Goal: Information Seeking & Learning: Learn about a topic

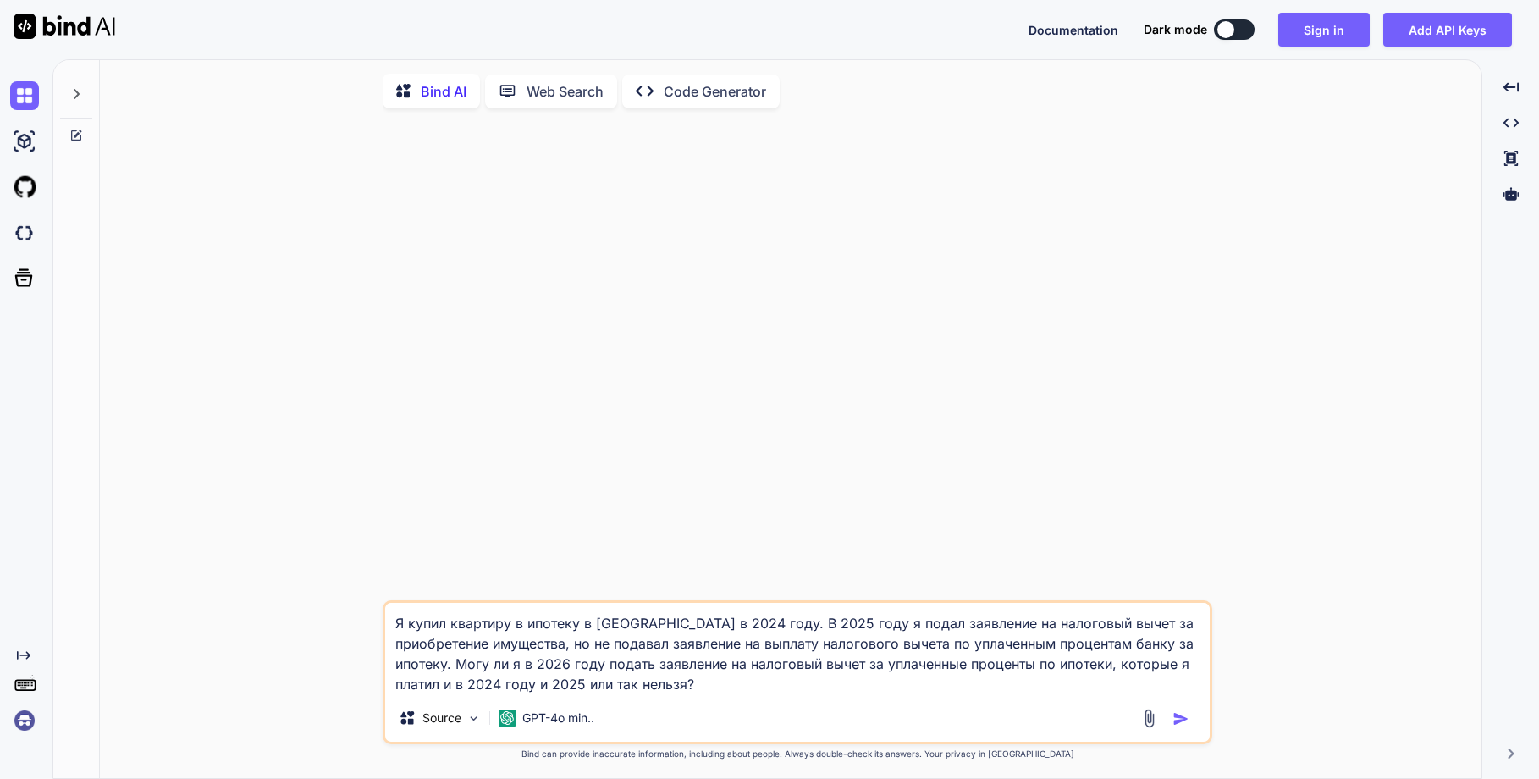
drag, startPoint x: 603, startPoint y: 687, endPoint x: -23, endPoint y: 452, distance: 668.2
click at [0, 452] on html "Documentation Dark mode Sign in Add API Keys Created with Pixso. Created with P…" at bounding box center [769, 389] width 1539 height 779
type textarea "x"
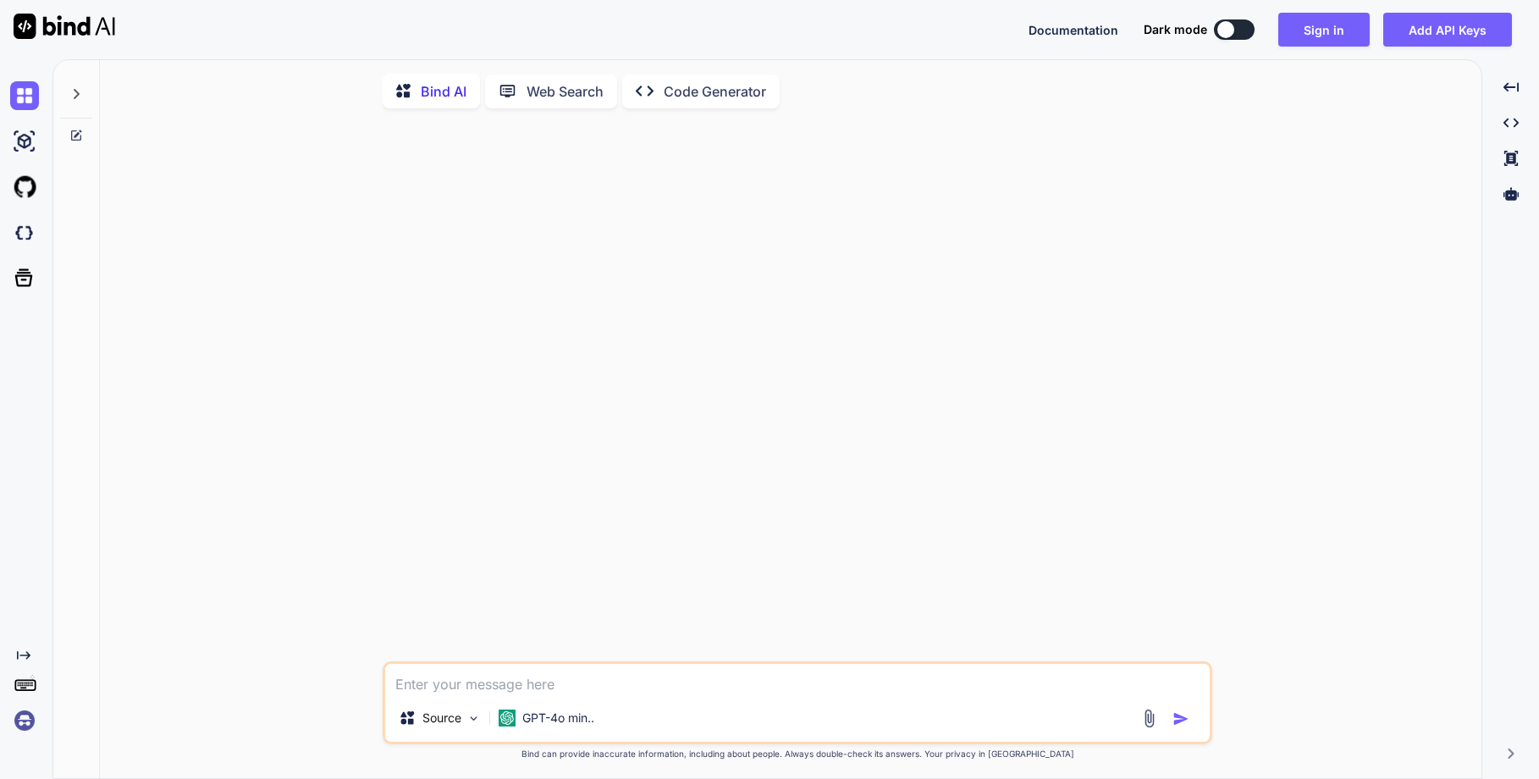
type textarea "к"
type textarea "x"
type textarea "кк"
type textarea "x"
type textarea "к"
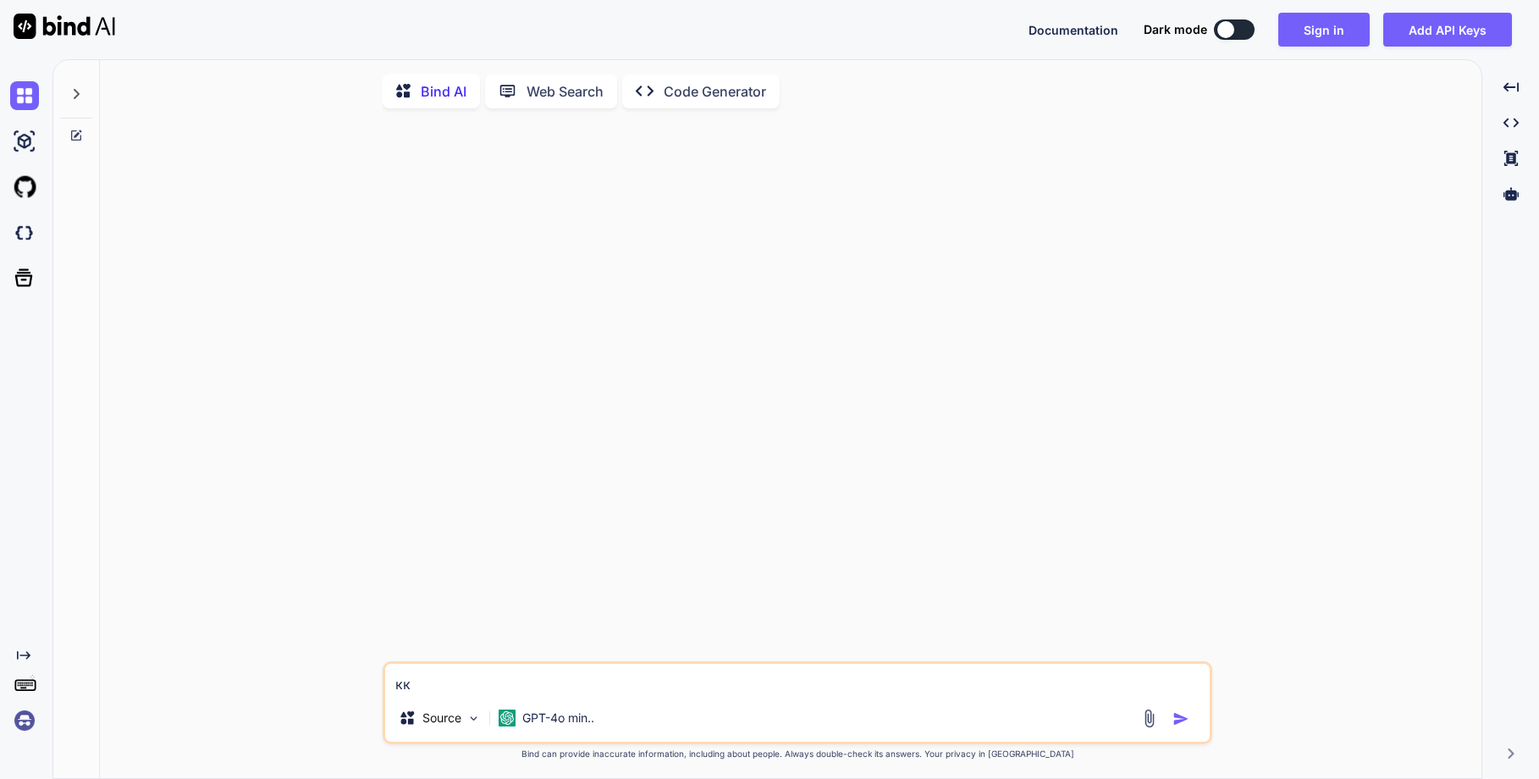
type textarea "x"
type textarea "ка"
type textarea "x"
type textarea "как"
type textarea "x"
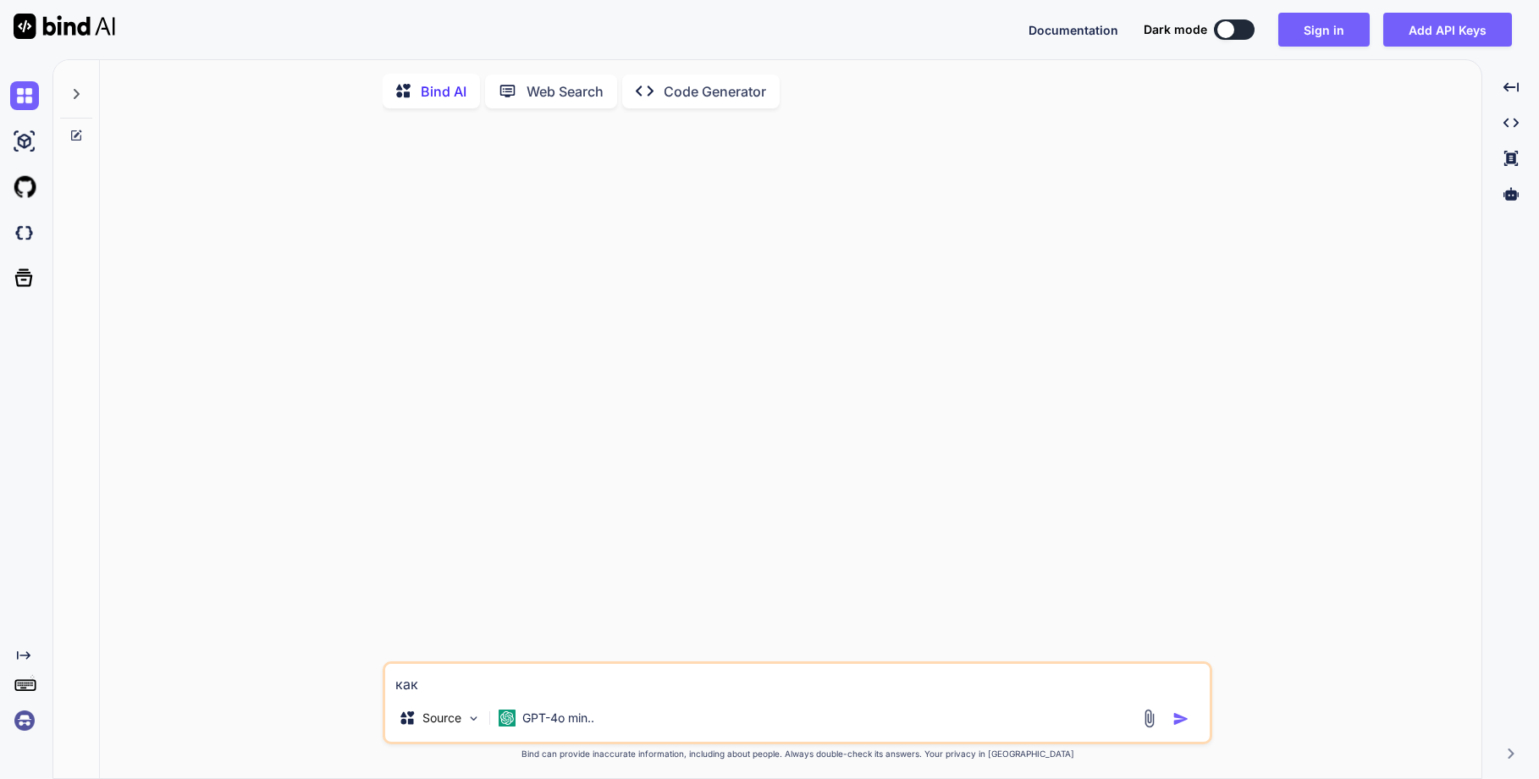
type textarea "как"
type textarea "x"
type textarea "как [PERSON_NAME]"
type textarea "x"
type textarea "как аг"
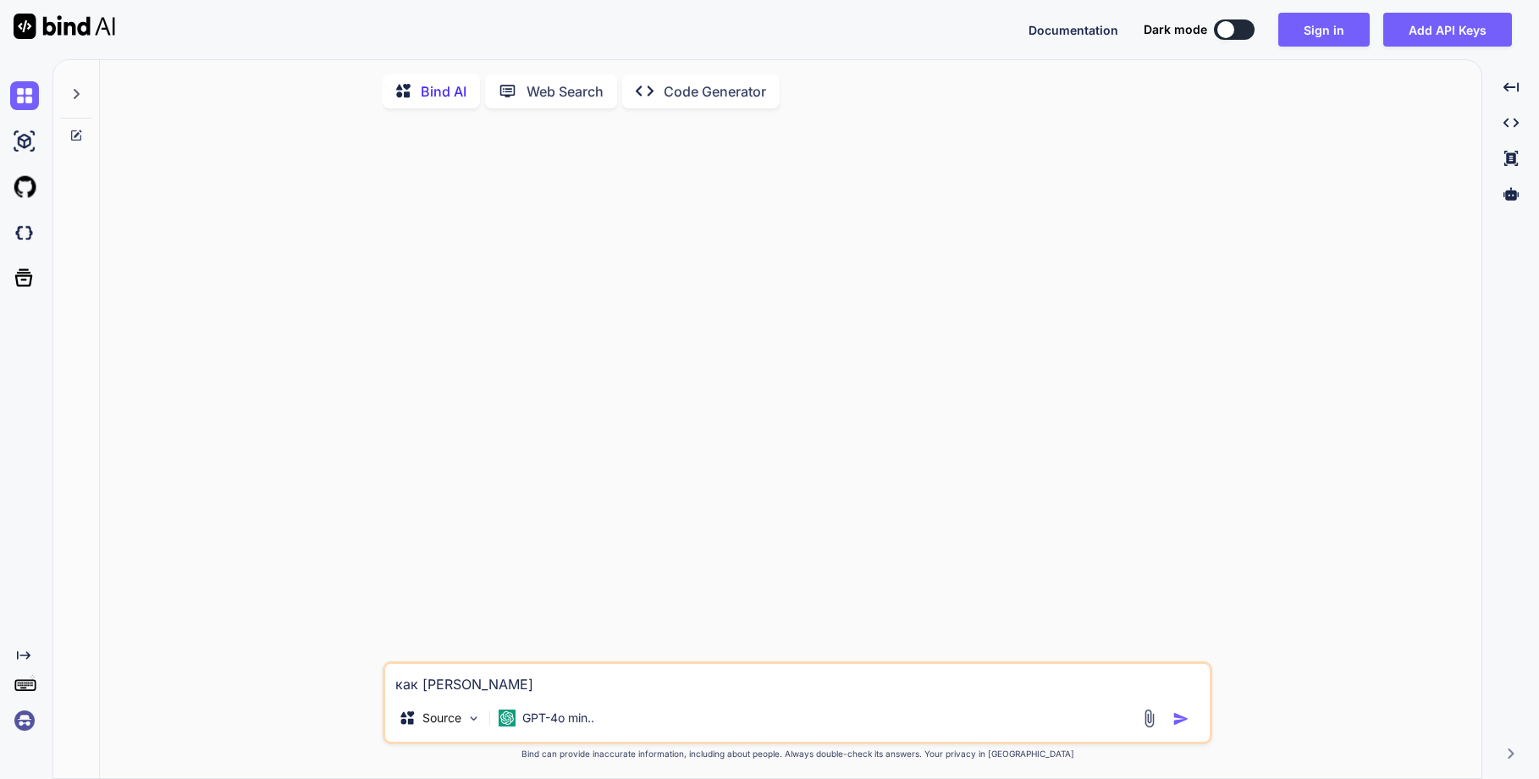
type textarea "x"
type textarea "как агр"
type textarea "x"
type textarea "как агру"
type textarea "x"
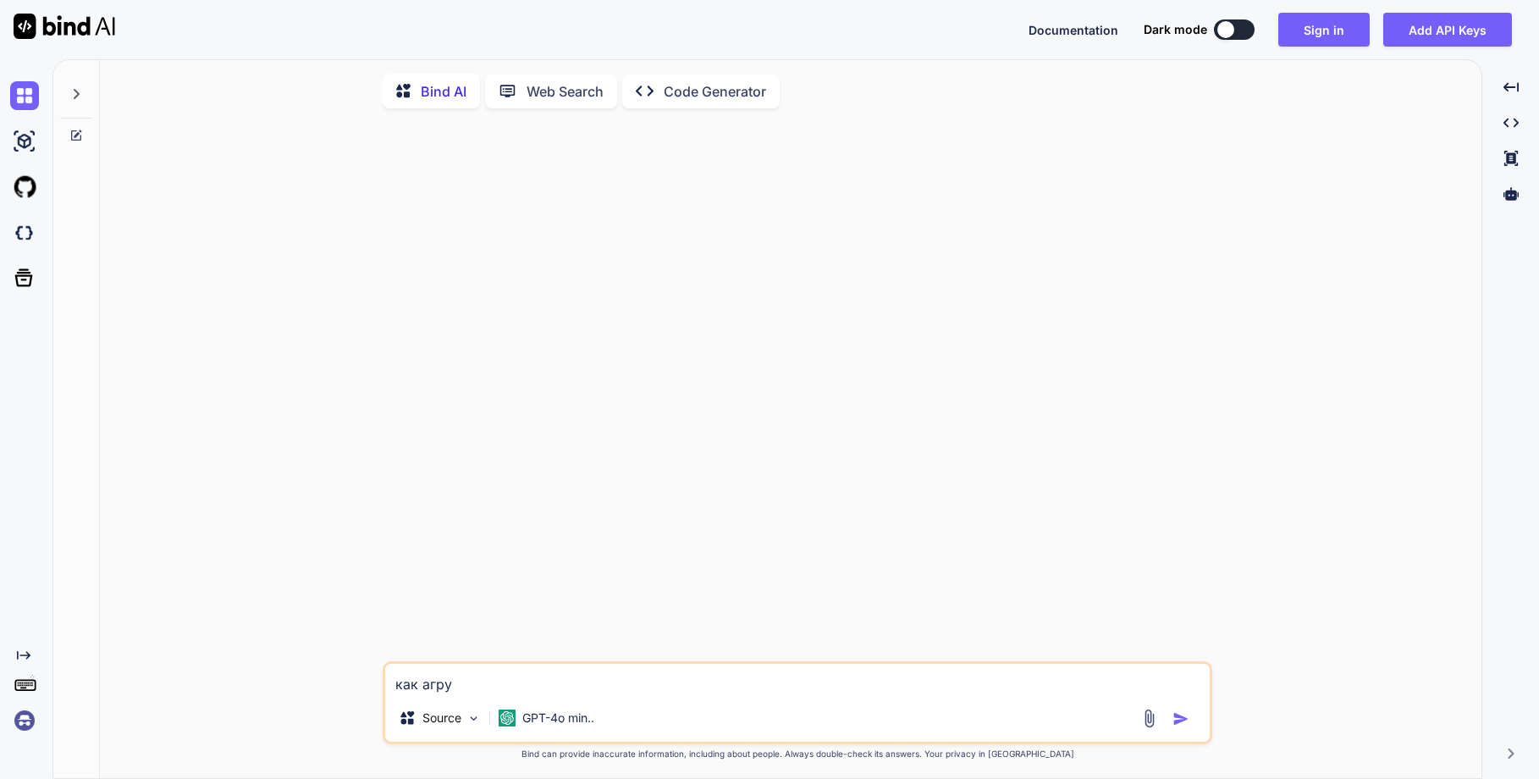
type textarea "как агрум"
type textarea "x"
type textarea "как агруме"
type textarea "x"
type textarea "как агрумен"
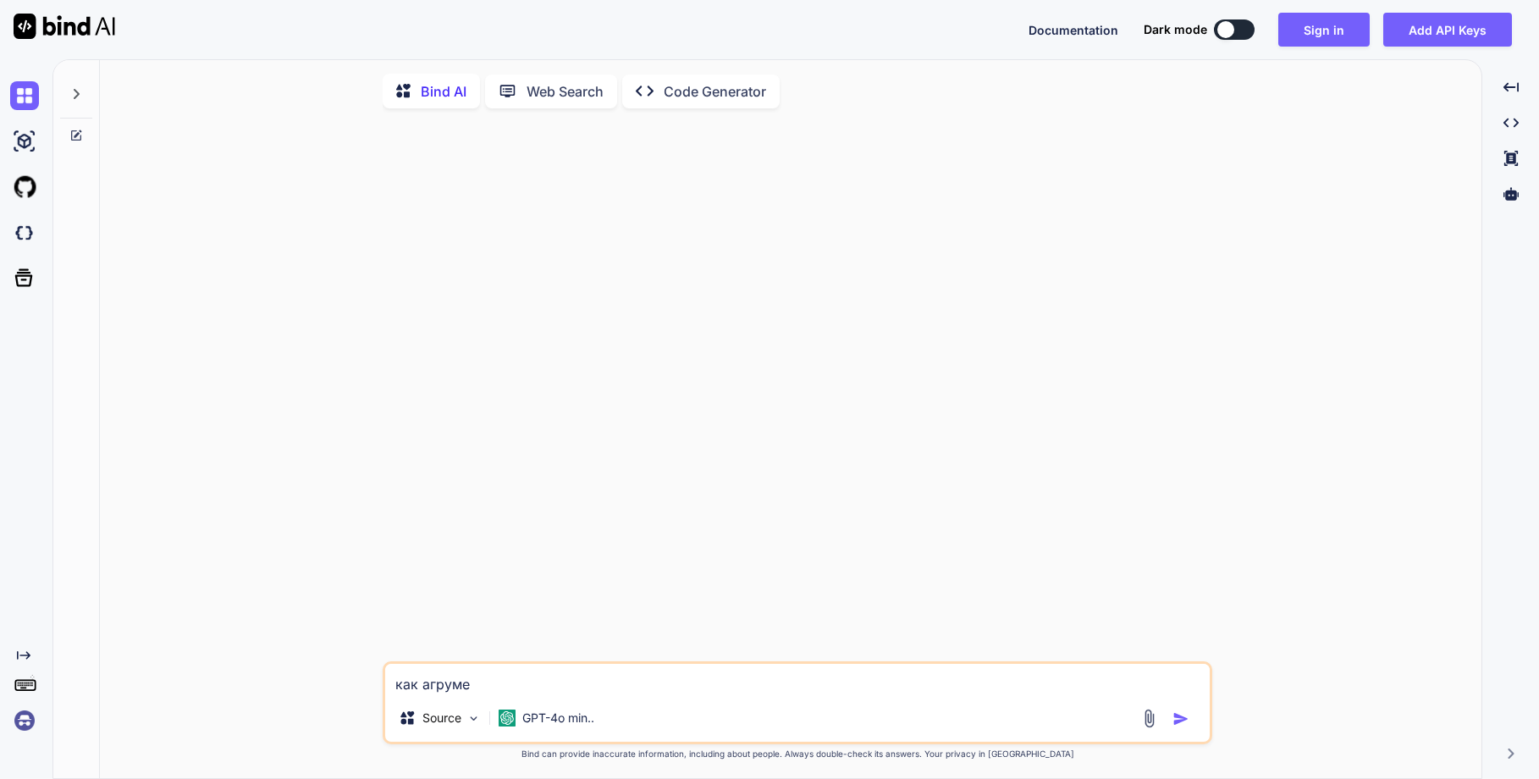
type textarea "x"
type textarea "как агрумент"
type textarea "x"
type textarea "как агрументи"
type textarea "x"
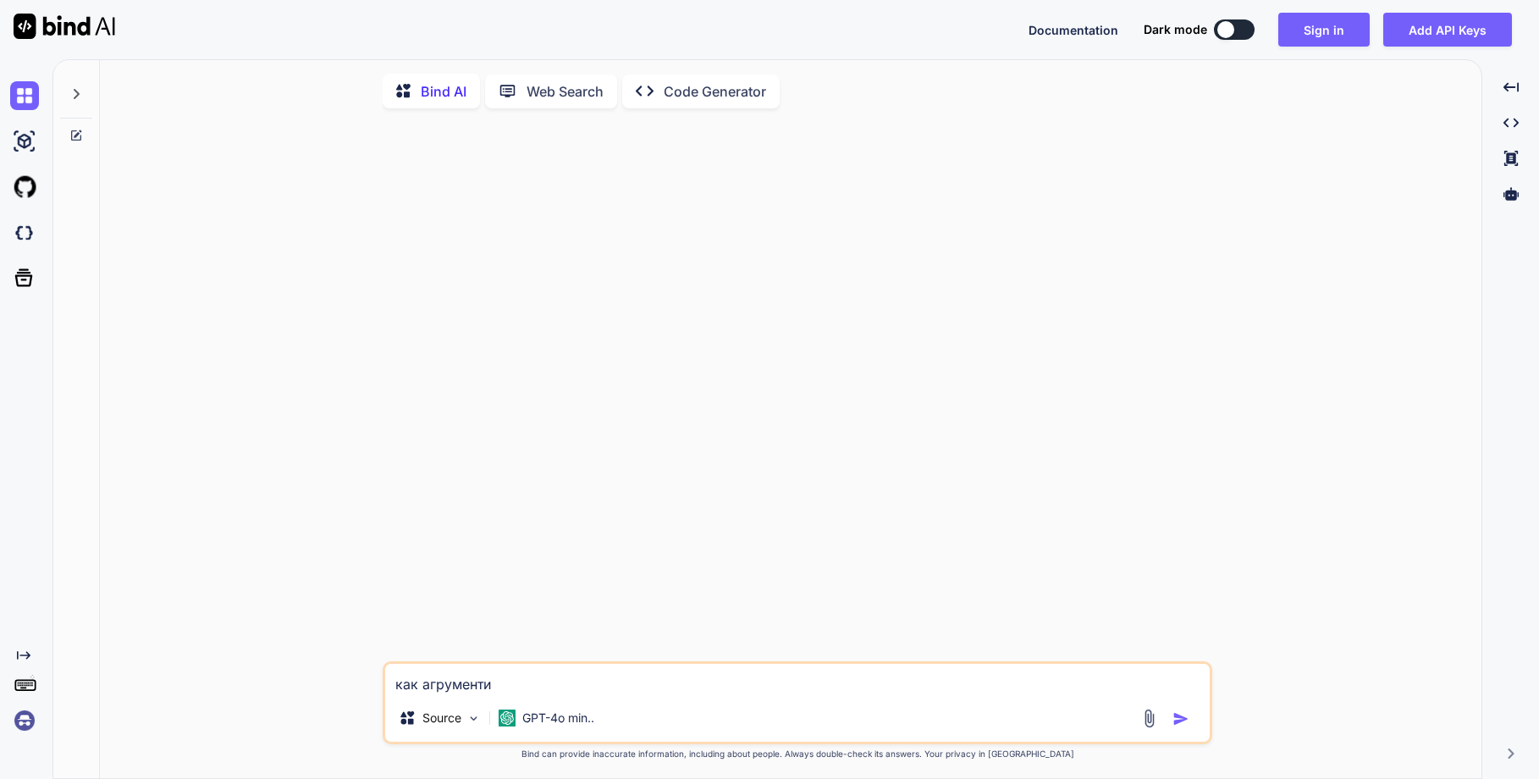
type textarea "как агрументир"
type textarea "x"
type textarea "как агрументиро"
type textarea "x"
type textarea "как агрументиров"
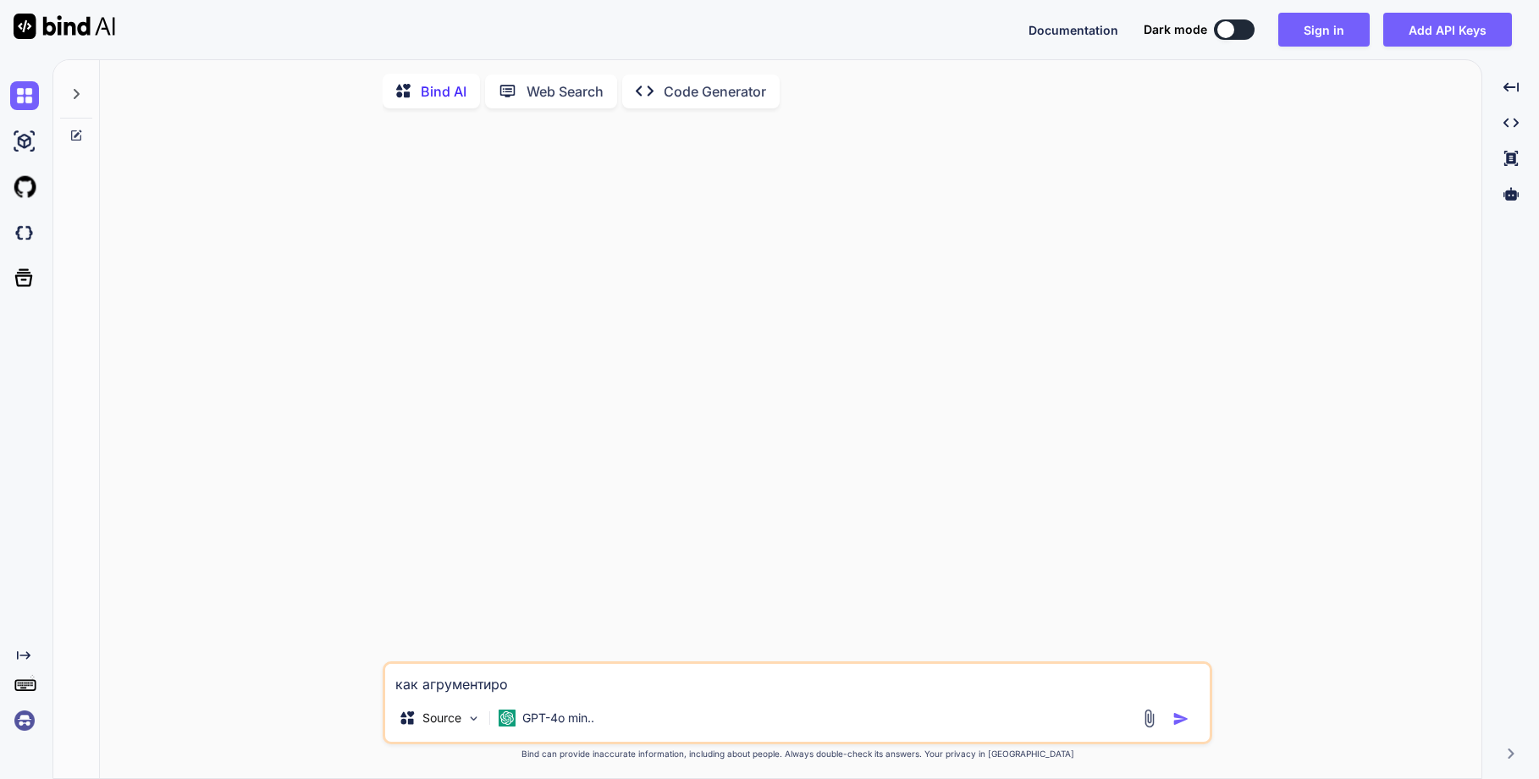
type textarea "x"
type textarea "как агрументирова"
type textarea "x"
type textarea "как агрументирован"
type textarea "x"
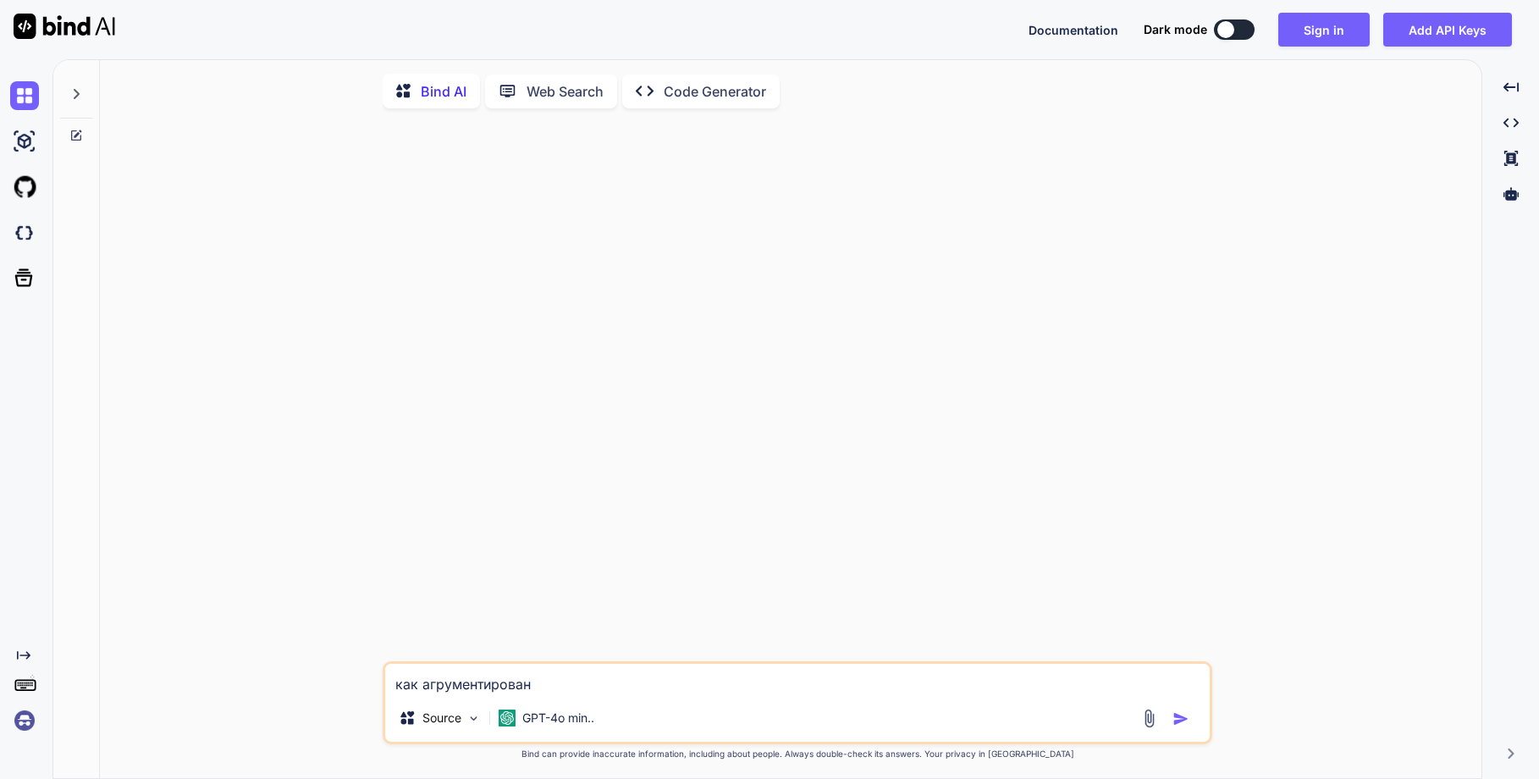
type textarea "как агрументировано"
type textarea "x"
type textarea "как агрументировано"
type textarea "x"
type textarea "как агрументировано о"
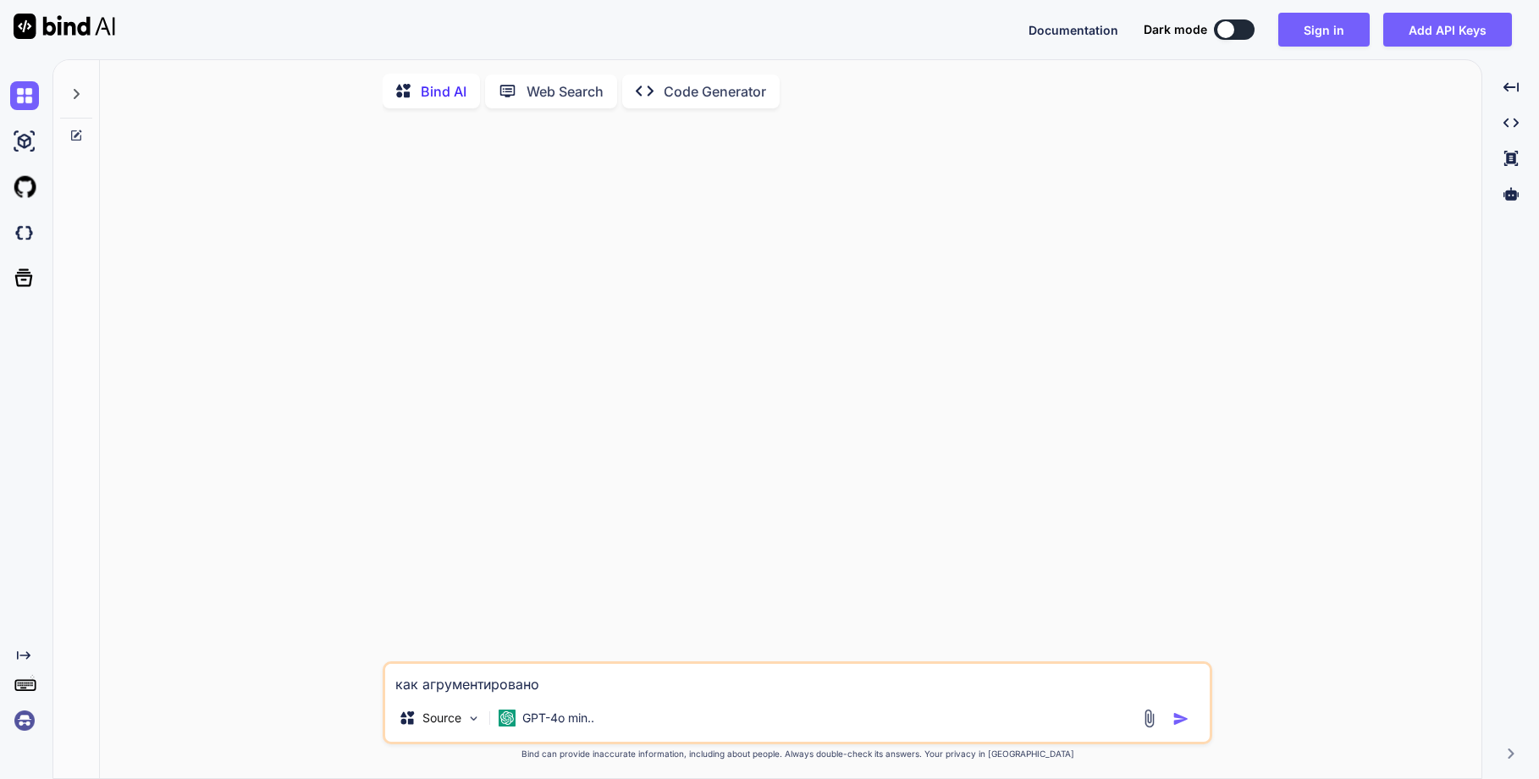
type textarea "x"
type textarea "как агрументировано от"
type textarea "x"
type textarea "как агрументировано отв"
type textarea "x"
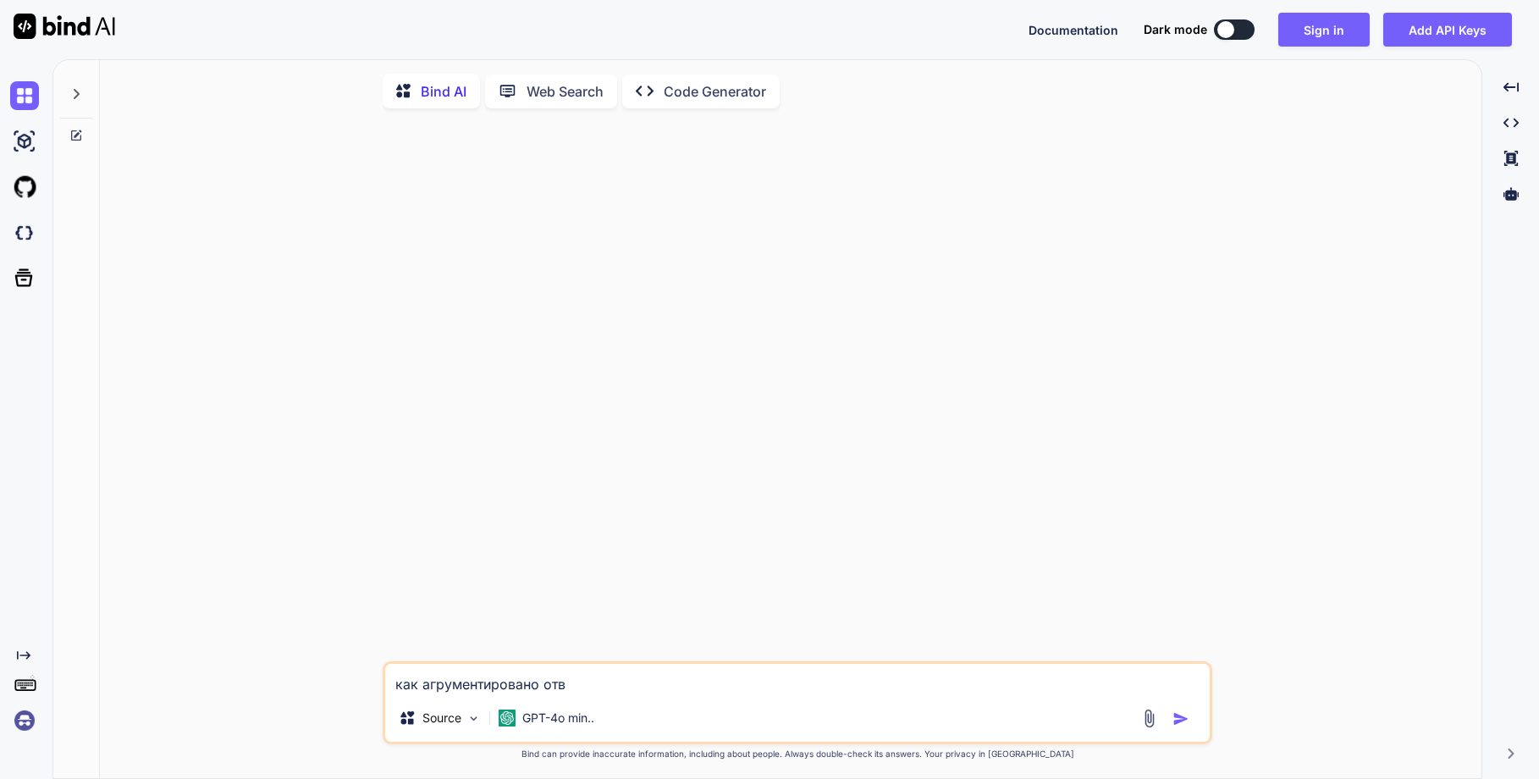
type textarea "как агрументировано отве"
type textarea "x"
type textarea "как агрументировано ответ"
type textarea "x"
type textarea "как агрументировано ответи"
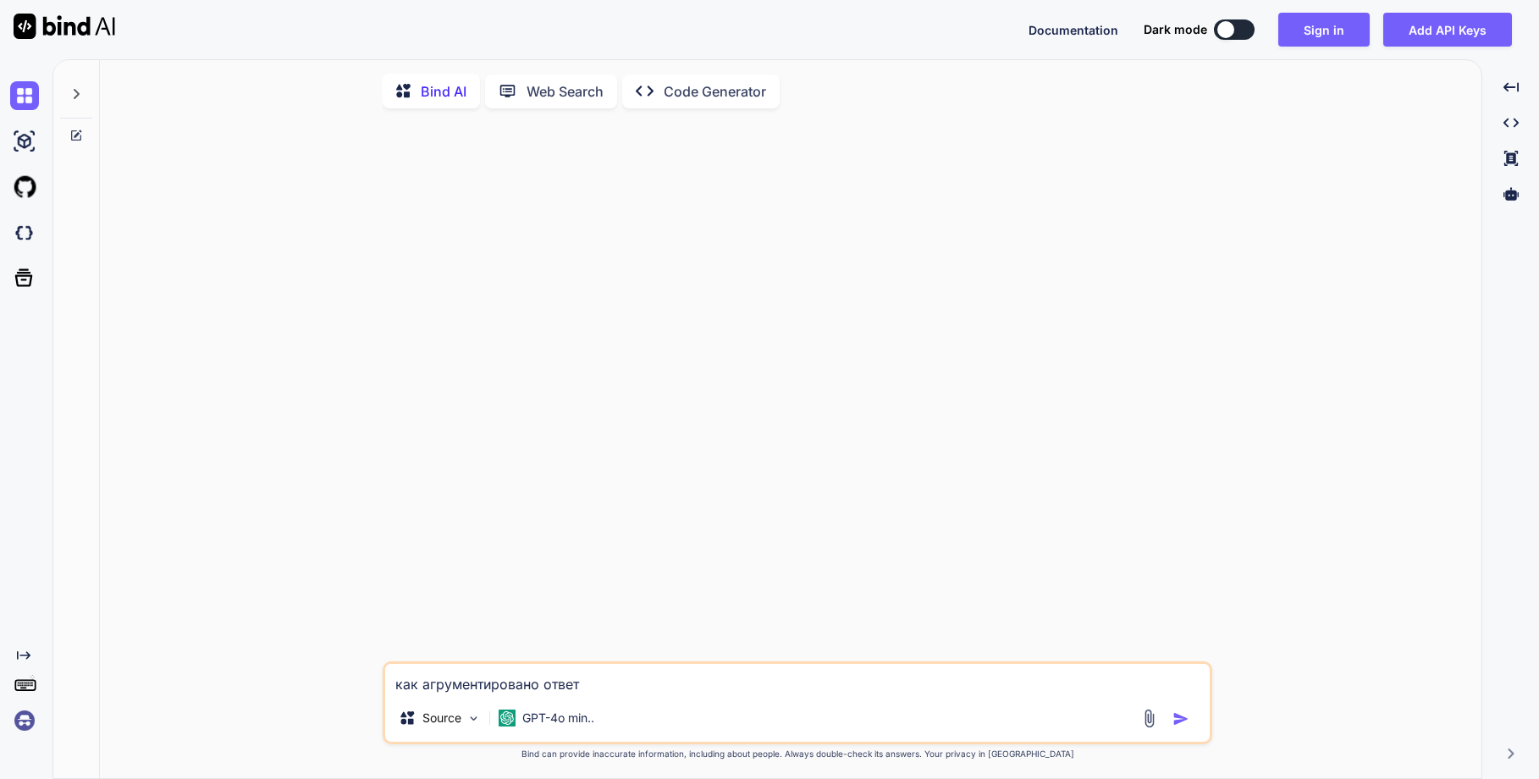
type textarea "x"
type textarea "как агрументировано ответит"
type textarea "x"
type textarea "как агрументировано ответить"
type textarea "x"
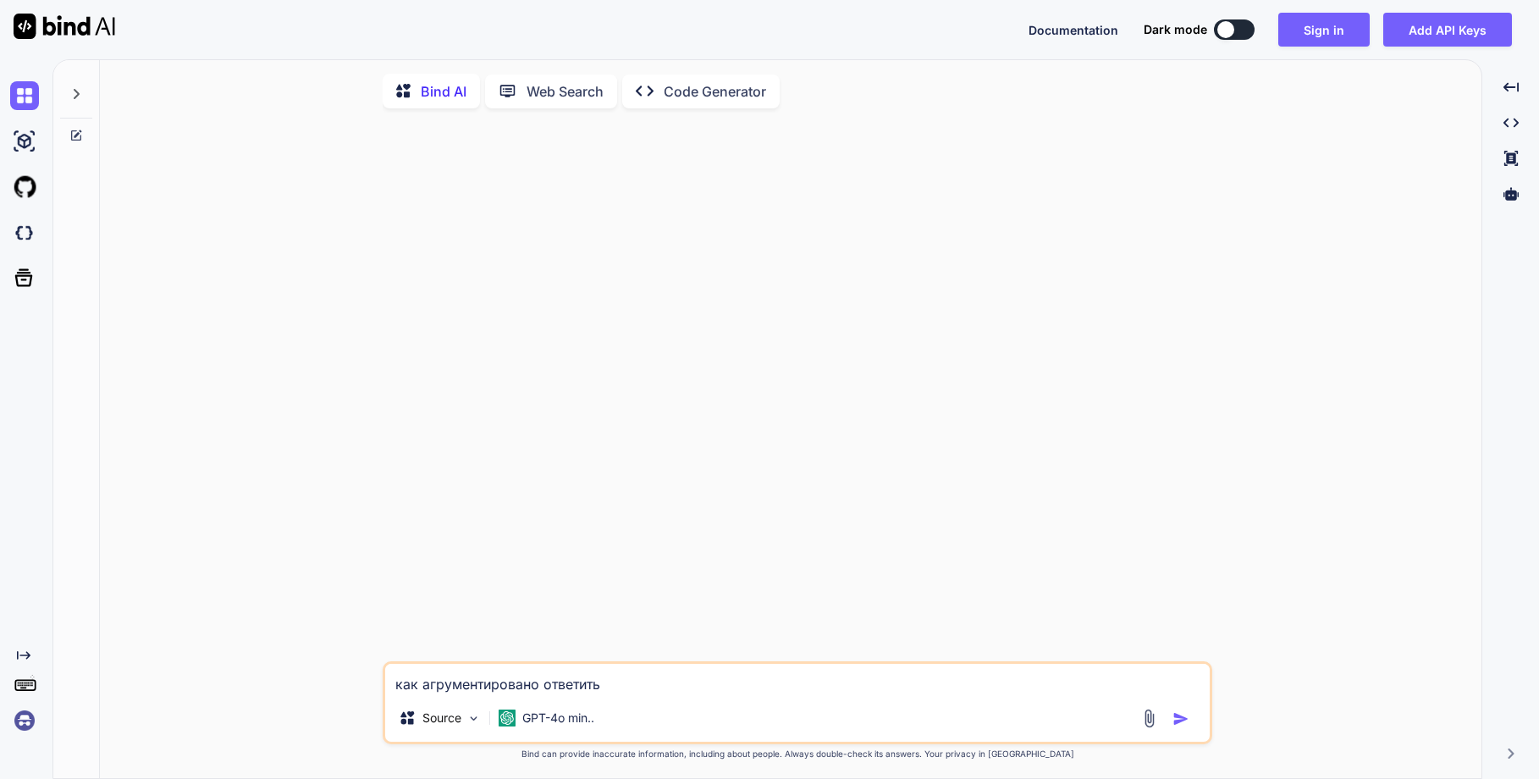
type textarea "как агрументировано ответить"
type textarea "x"
type textarea "как агрументировано ответить"
type textarea "x"
type textarea "как агрументировано ответить,"
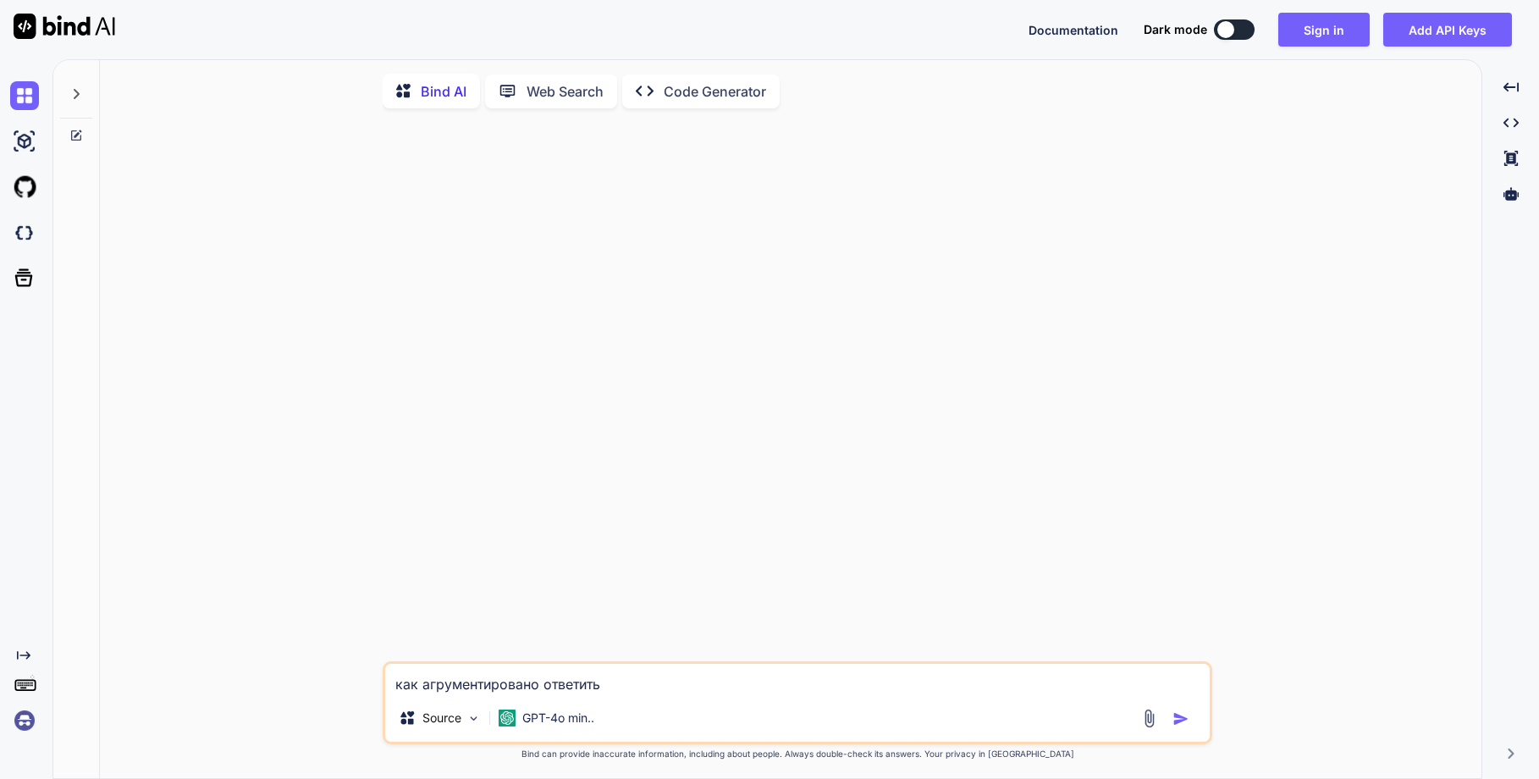
type textarea "x"
type textarea "как агрументировано ответить,"
type textarea "x"
type textarea "как агрументировано ответить, ч"
type textarea "x"
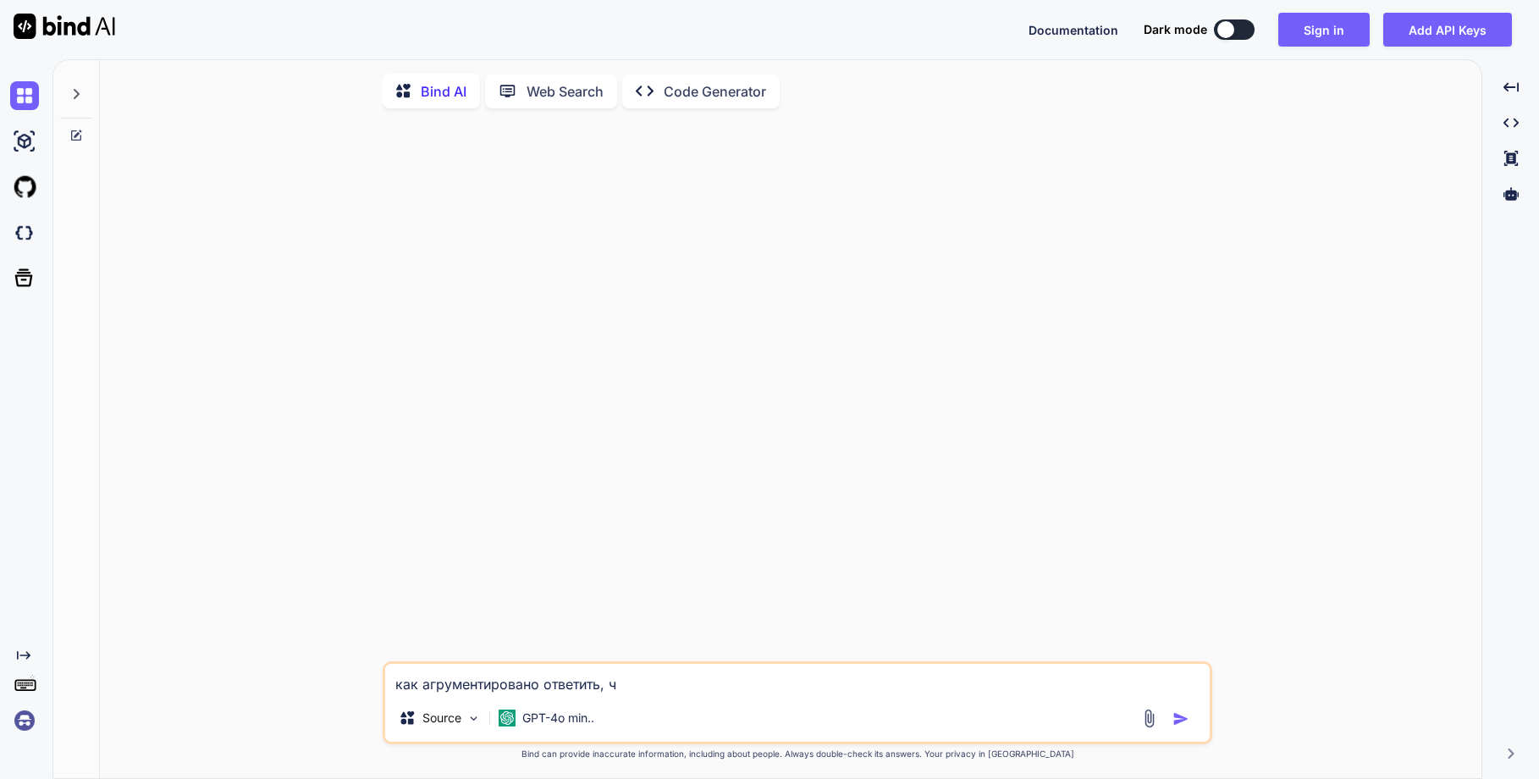
type textarea "как агрументировано ответить, чт"
type textarea "x"
type textarea "как агрументировано ответить, что"
type textarea "x"
type textarea "как агрументировано ответить, что"
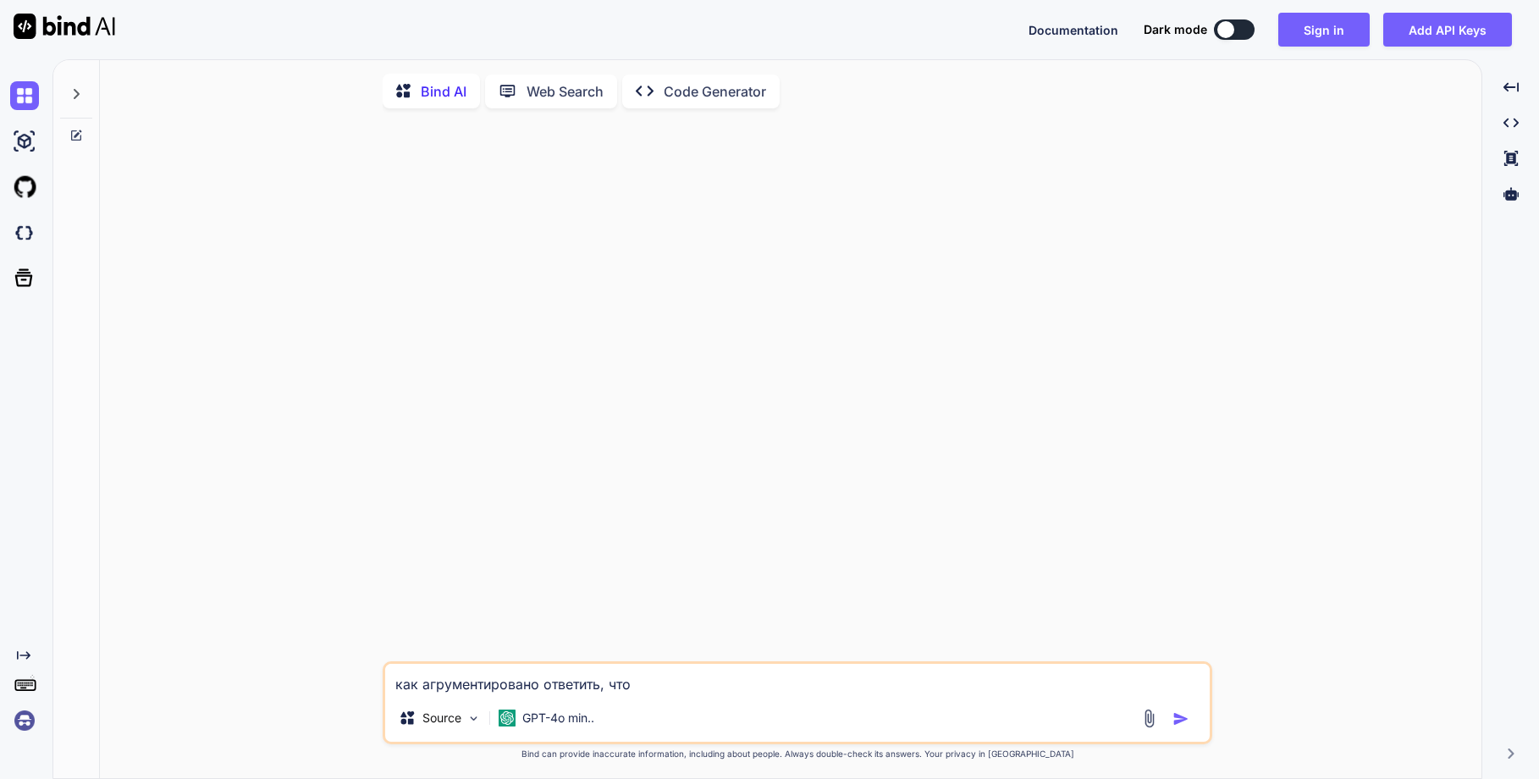
type textarea "x"
type textarea "как агрументировано ответить, что ек"
type textarea "x"
type textarea "как агрументировано ответить, что [PERSON_NAME]"
type textarea "x"
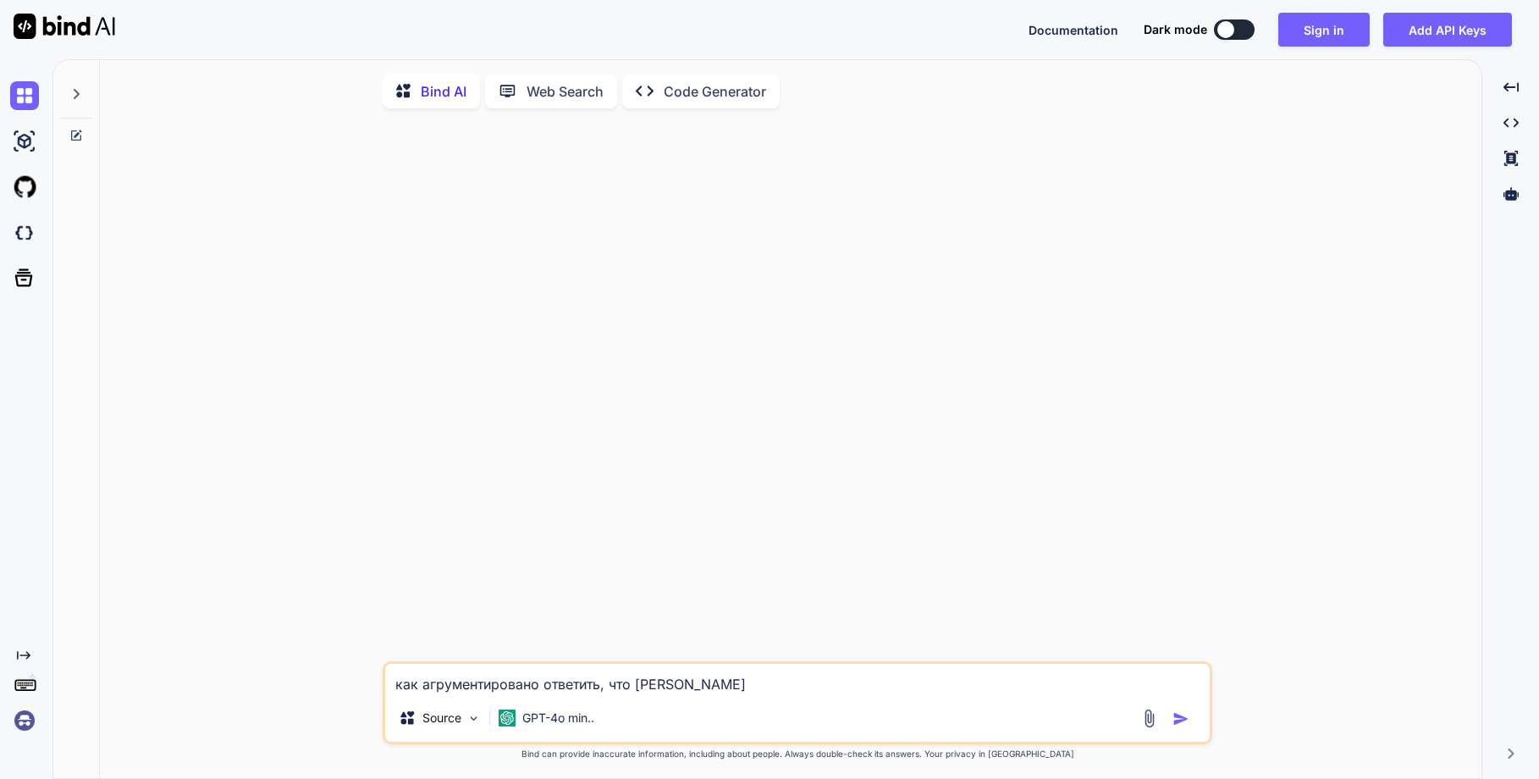
type textarea "как агрументировано ответить, что ес"
type textarea "x"
type textarea "как агрументировано ответить, что есл"
type textarea "x"
type textarea "как агрументировано ответить, что если"
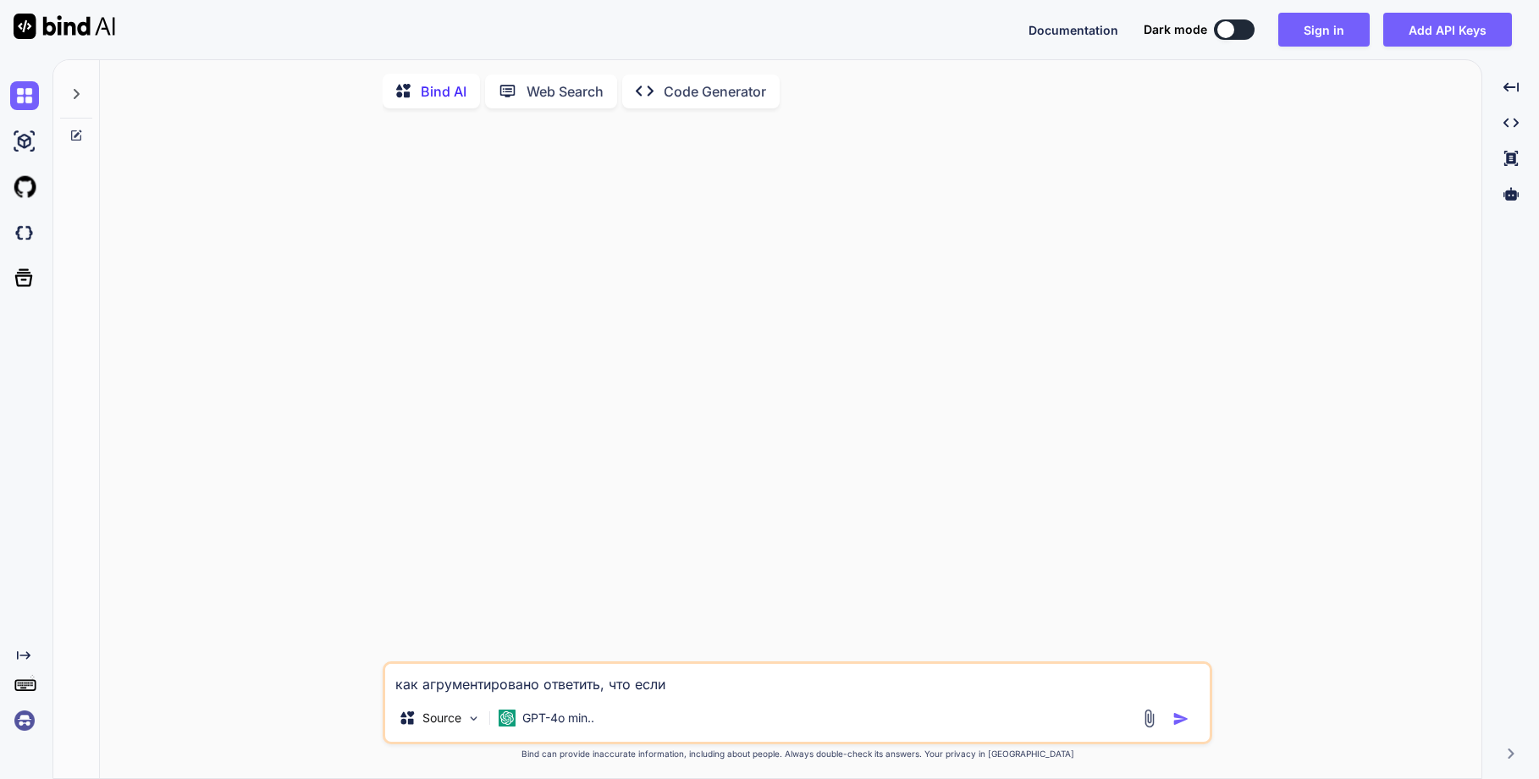
type textarea "x"
type textarea "как агрументировано ответить, что если"
type textarea "x"
type textarea "как агрументировано ответить, что если в"
type textarea "x"
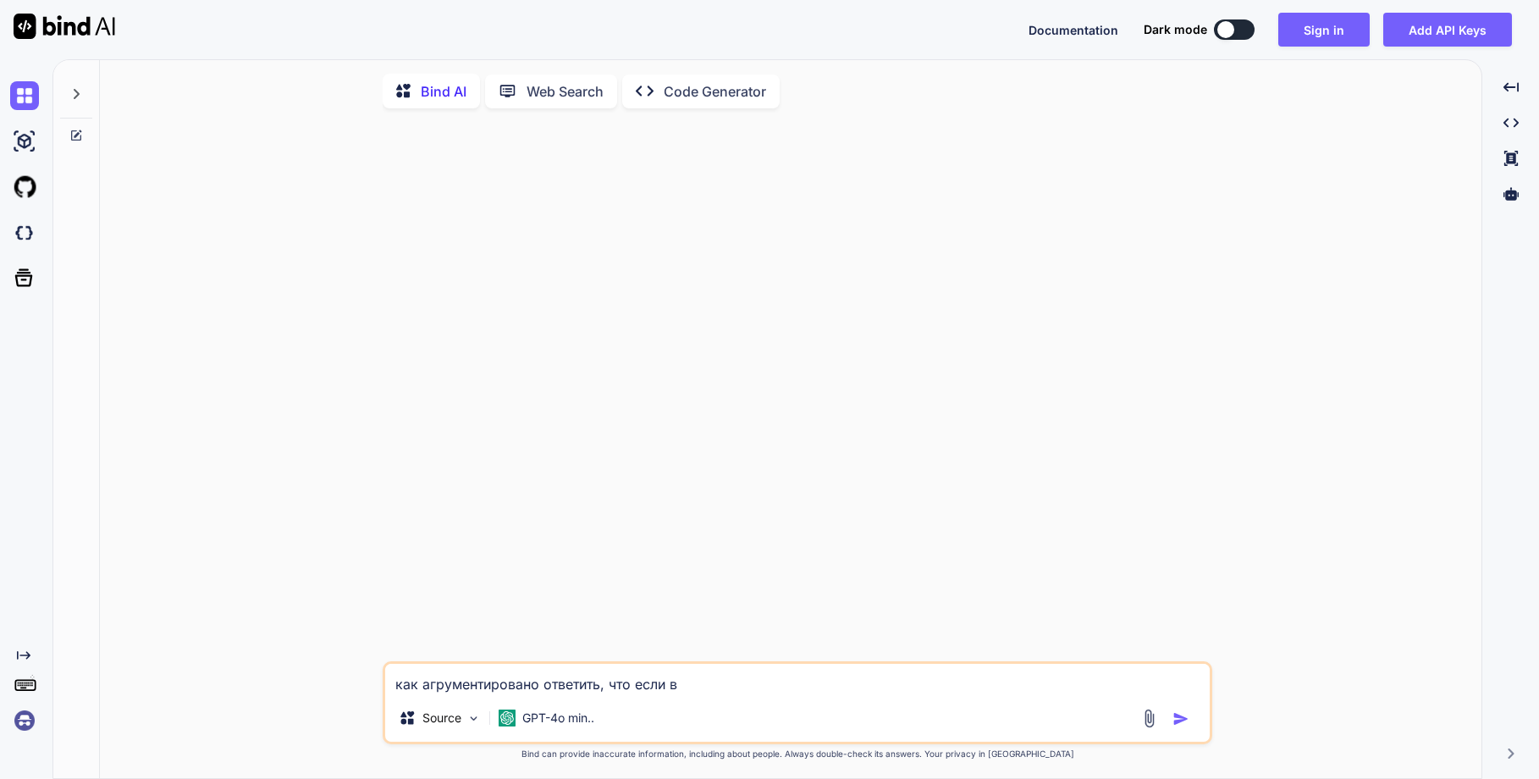
type textarea "как агрументировано ответить, что если в"
type textarea "x"
type textarea "как агрументировано ответить, что если в п"
type textarea "x"
type textarea "как агрументировано ответить, что если в па"
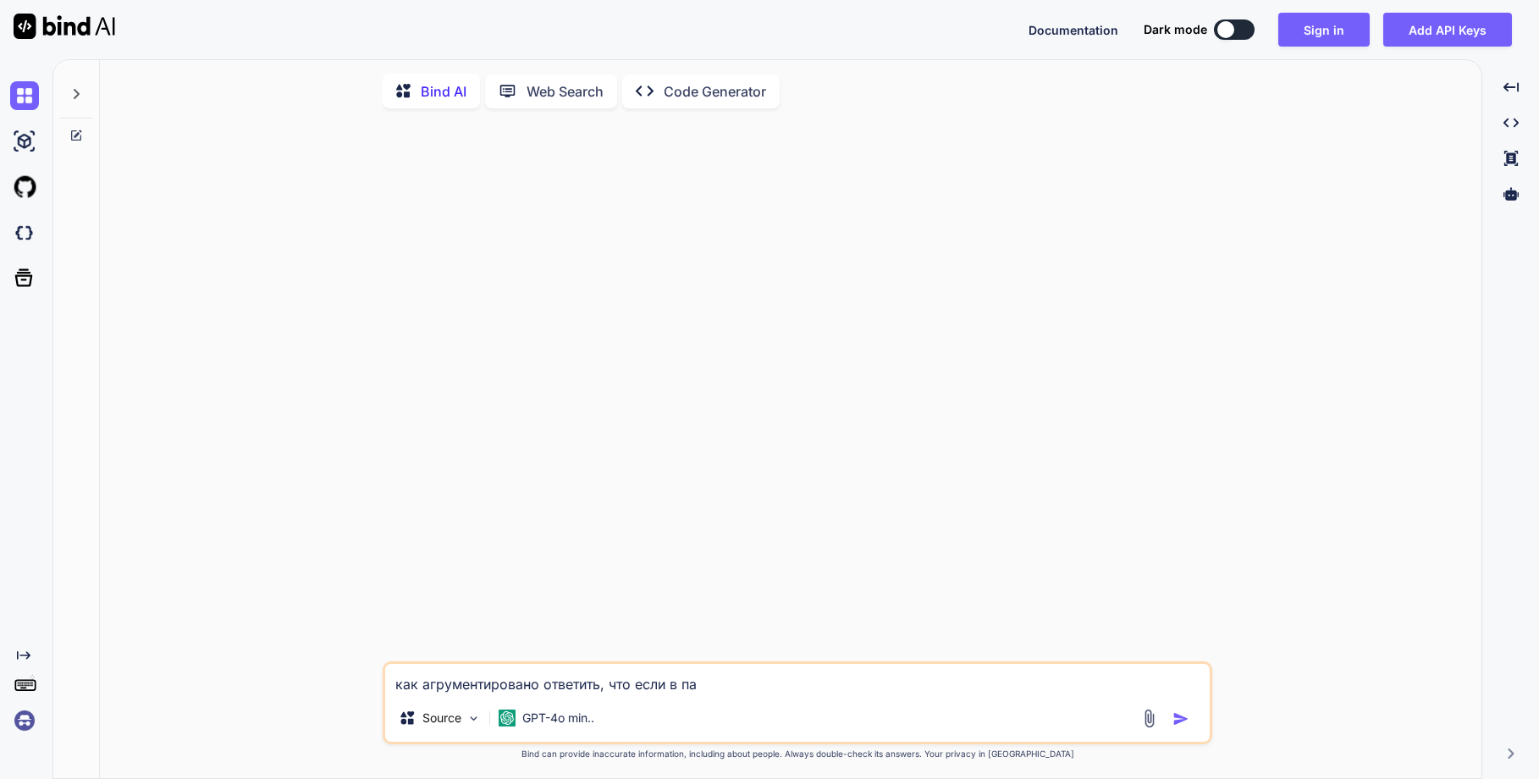
type textarea "x"
type textarea "как агрументировано ответить, что если в пас"
type textarea "x"
type textarea "как агрументировано ответить, что если в пасп"
type textarea "x"
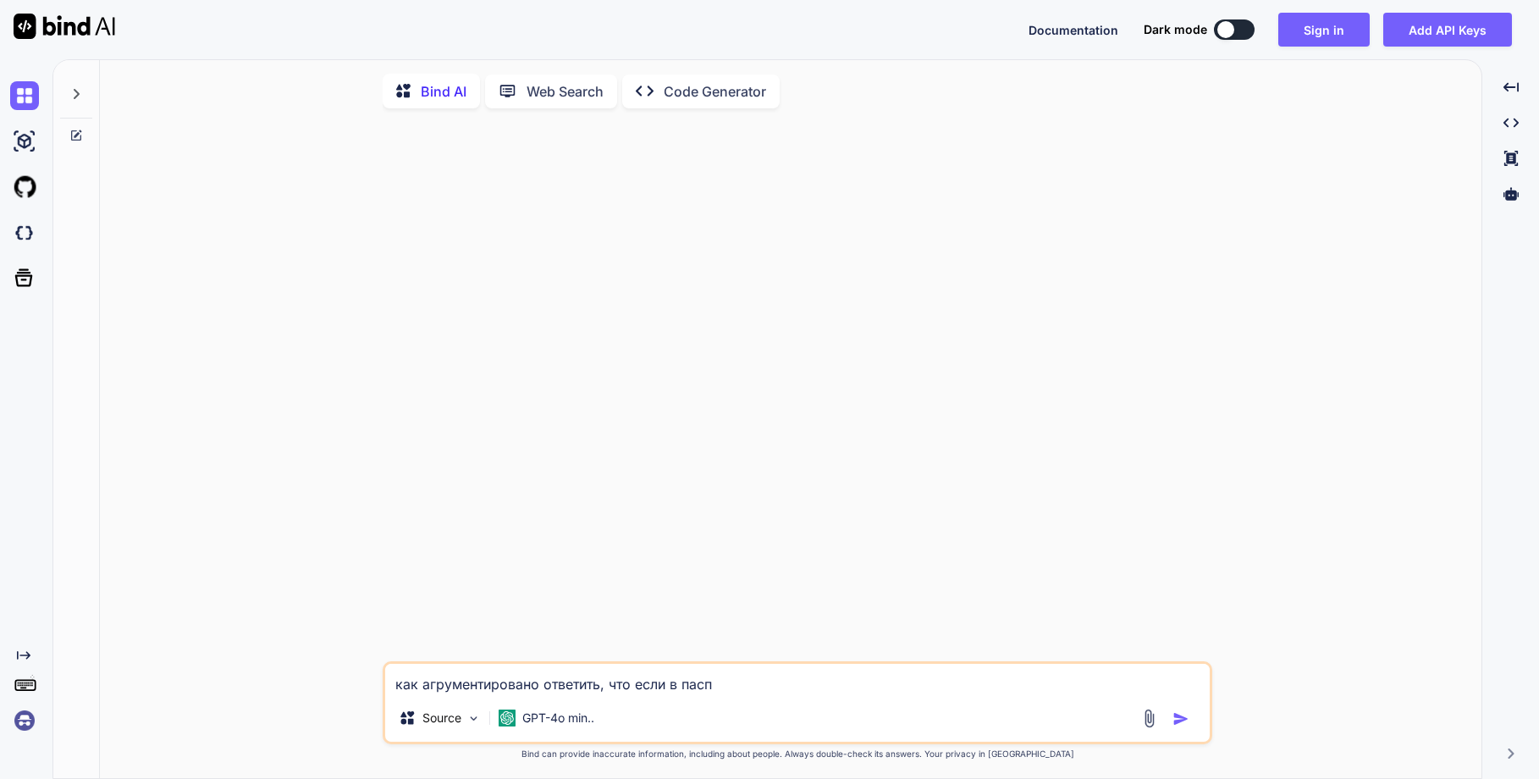
type textarea "как агрументировано ответить, что если в паспо"
type textarea "x"
type textarea "как агрументировано ответить, что если в паспор"
type textarea "x"
type textarea "как агрументировано ответить, что если в паспорт"
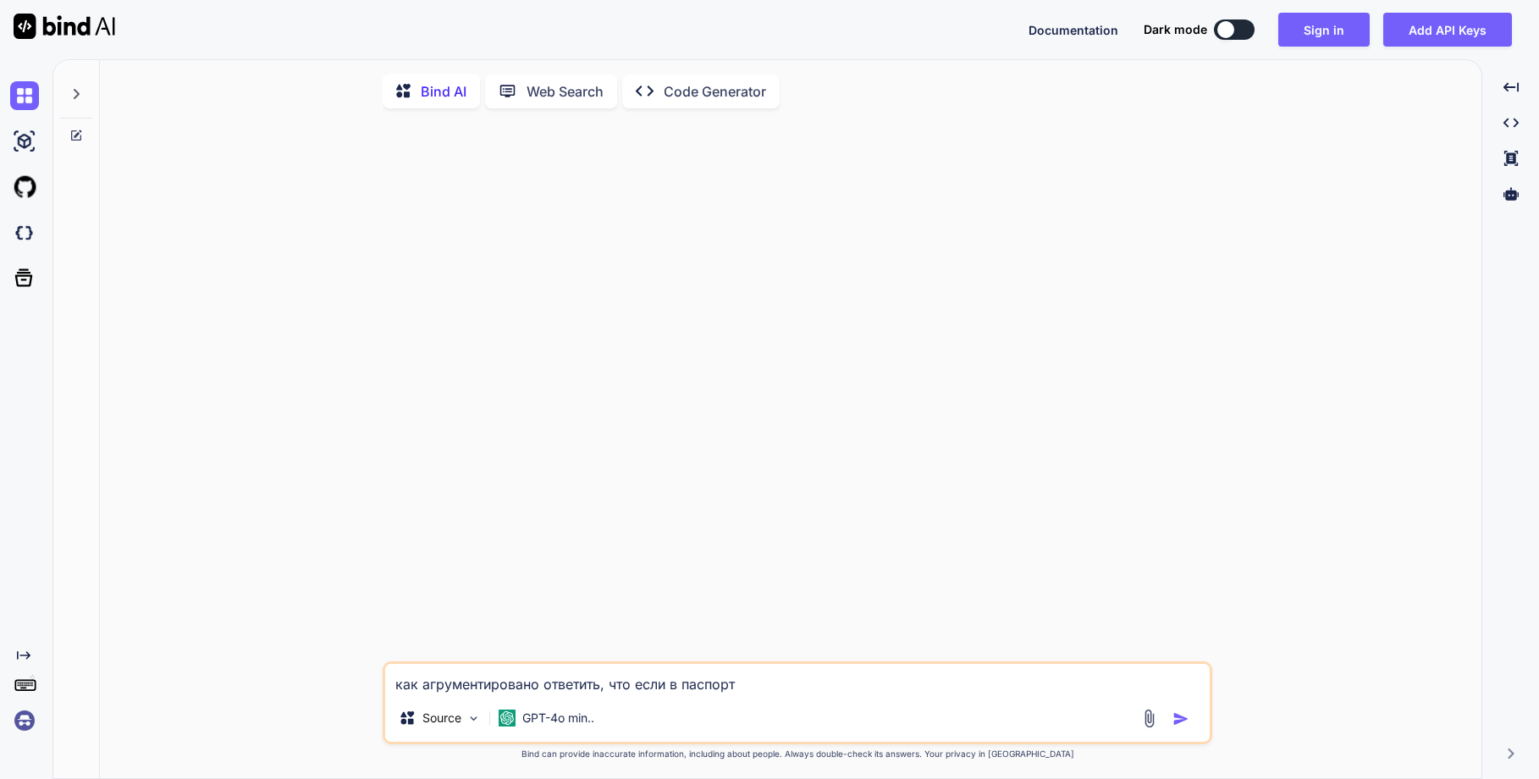
type textarea "x"
type textarea "как агрументировано ответить, что если в паспорте"
type textarea "x"
type textarea "как агрументировано ответить, что если в паспорте"
type textarea "x"
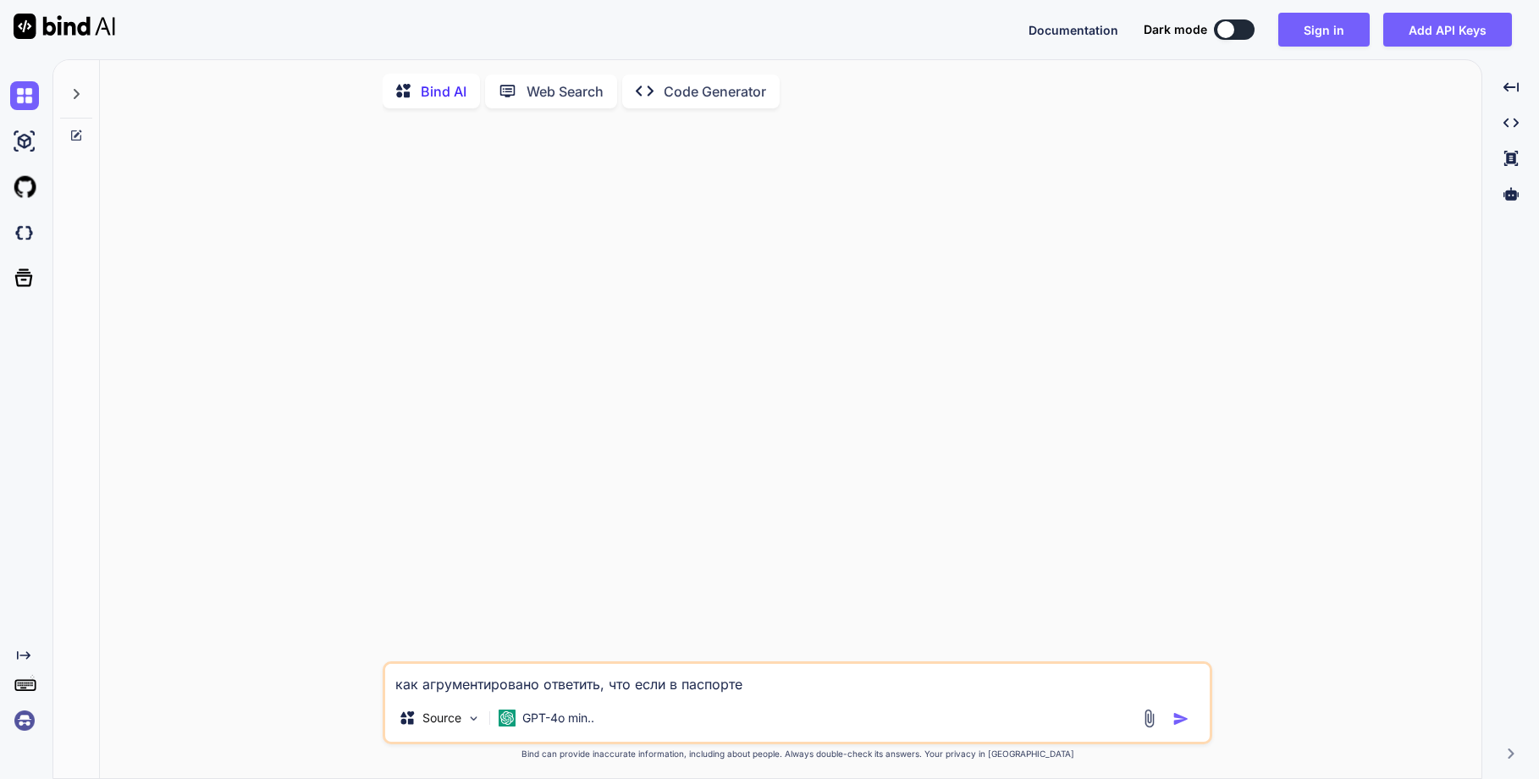
type textarea "как агрументировано ответить, что если в паспорте н"
type textarea "x"
type textarea "как агрументировано ответить, что если в паспорте на"
type textarea "x"
type textarea "как агрументировано ответить, что если в паспорте на"
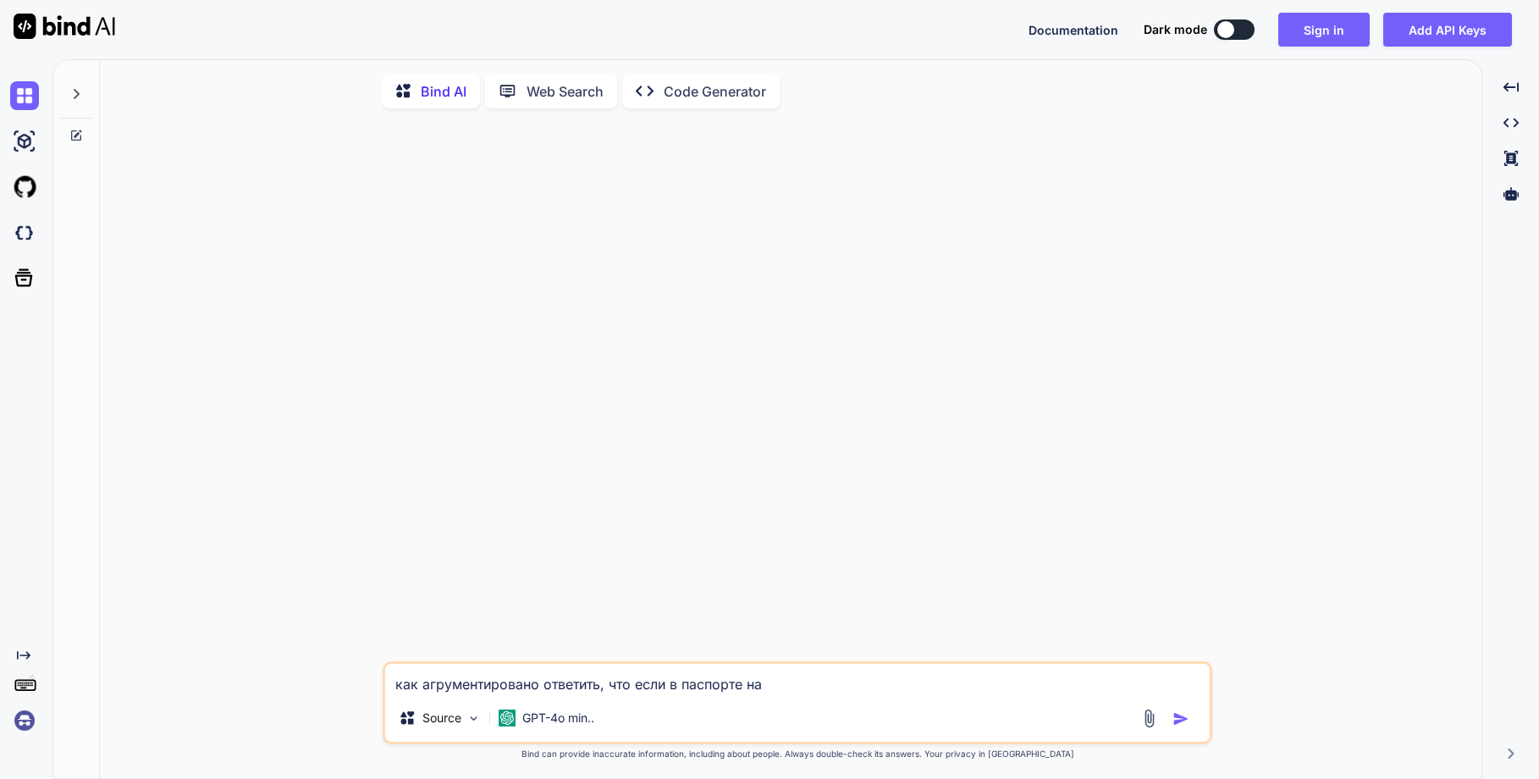
type textarea "x"
type textarea "как агрументировано ответить, что если в паспорте на и"
type textarea "x"
type textarea "как агрументировано ответить, что если в паспорте на из"
type textarea "x"
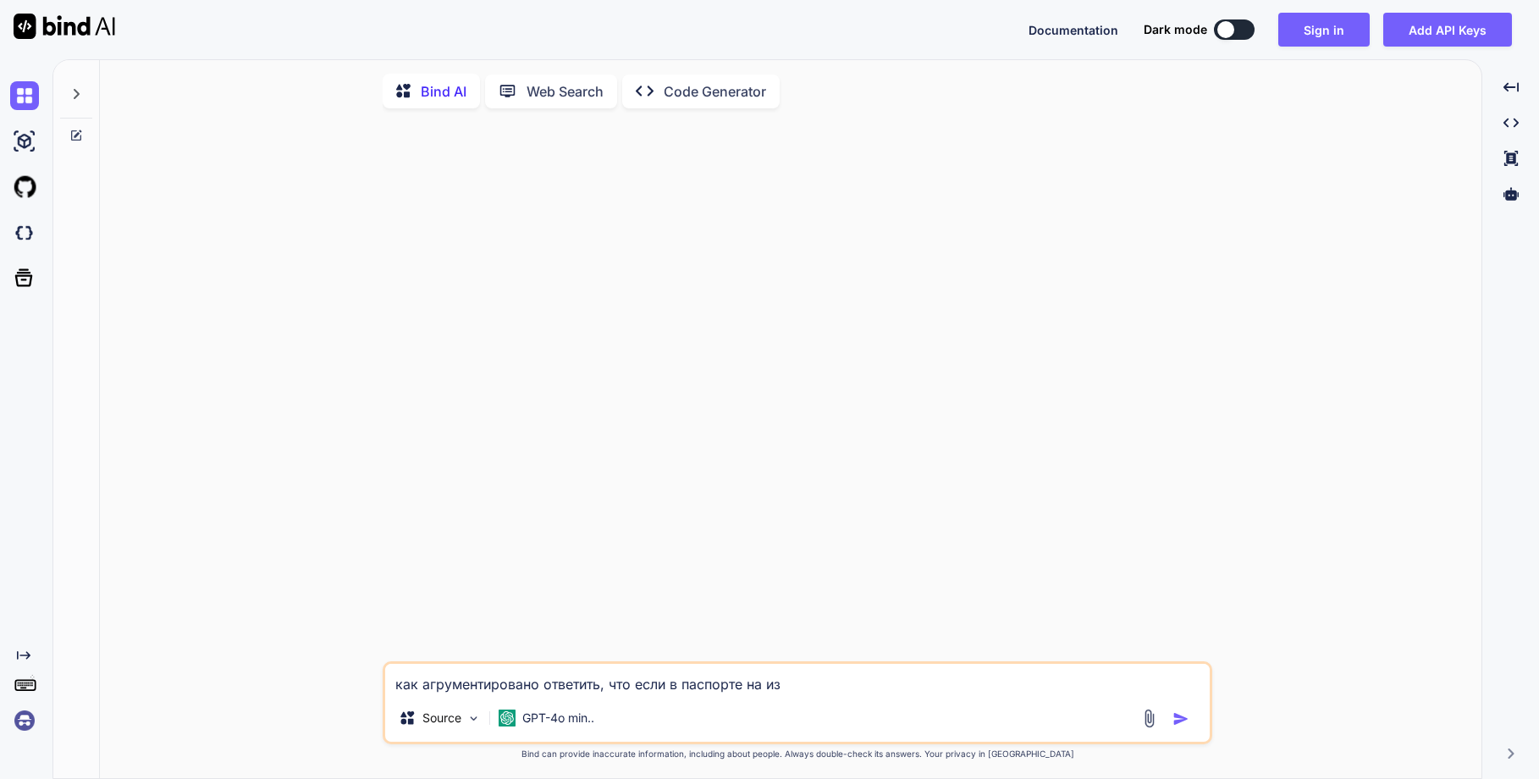
type textarea "как агрументировано ответить, что если в паспорте на изд"
type textarea "x"
type textarea "как агрументировано ответить, что если в паспорте на изде"
type textarea "x"
type textarea "как агрументировано ответить, что если в паспорте на издел"
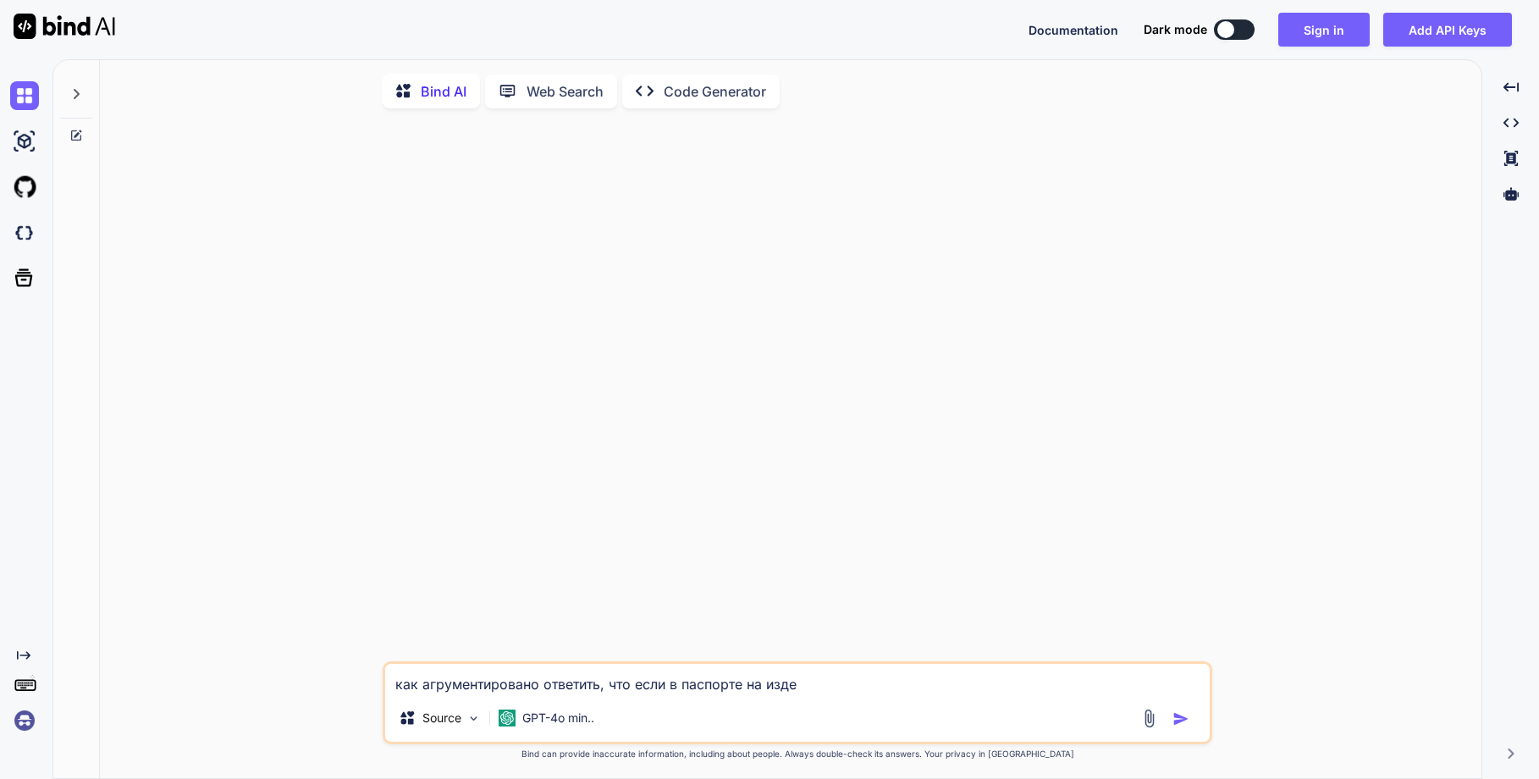
type textarea "x"
type textarea "как агрументировано ответить, что если в паспорте на издели"
type textarea "x"
type textarea "как агрументировано ответить, что если в паспорте на изделие"
type textarea "x"
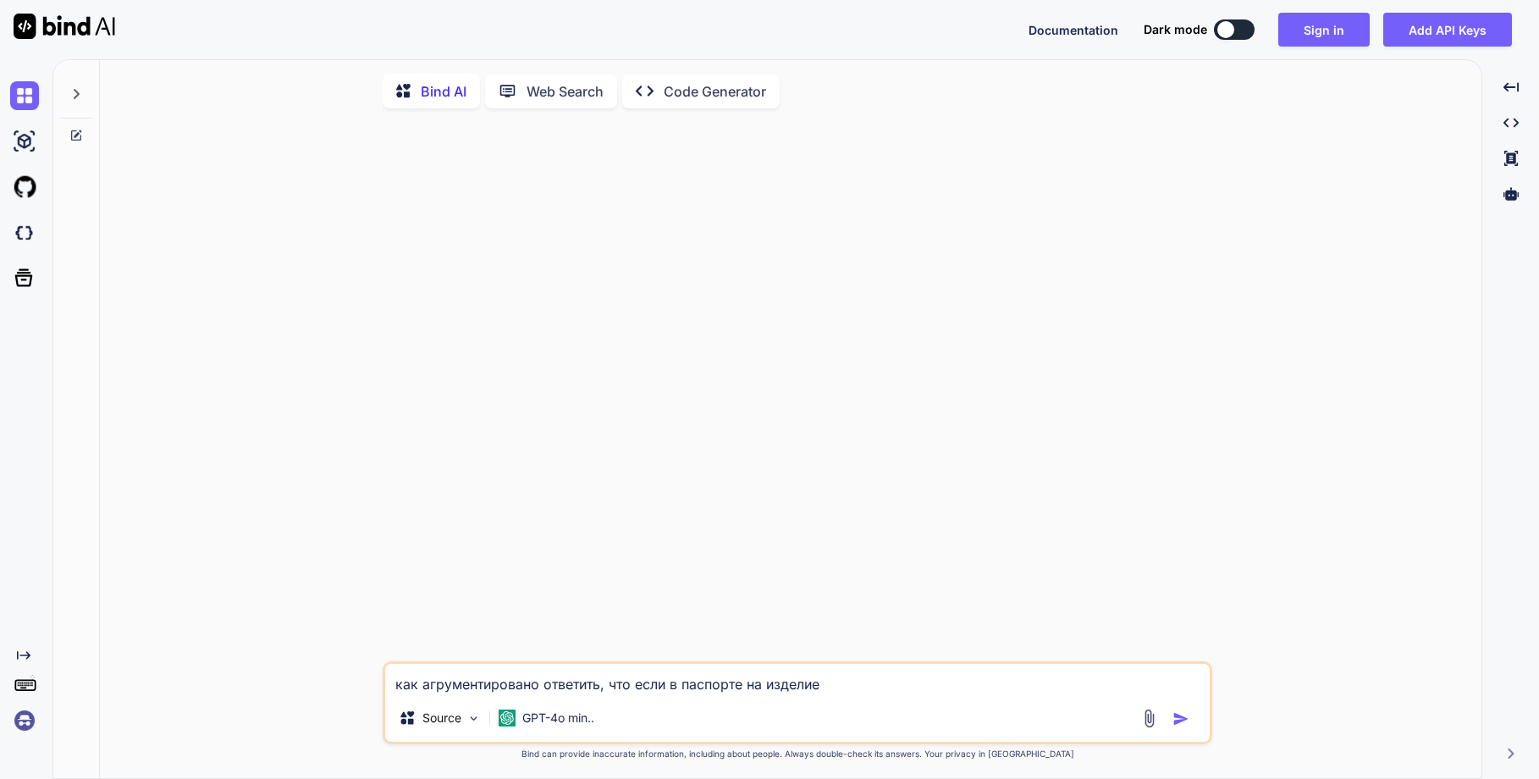
type textarea "как агрументировано ответить, что если в паспорте на изделие"
type textarea "x"
type textarea "как агрументировано ответить, что если в паспорте на изделие б"
type textarea "x"
type textarea "как агрументировано ответить, что если в паспорте на изделие"
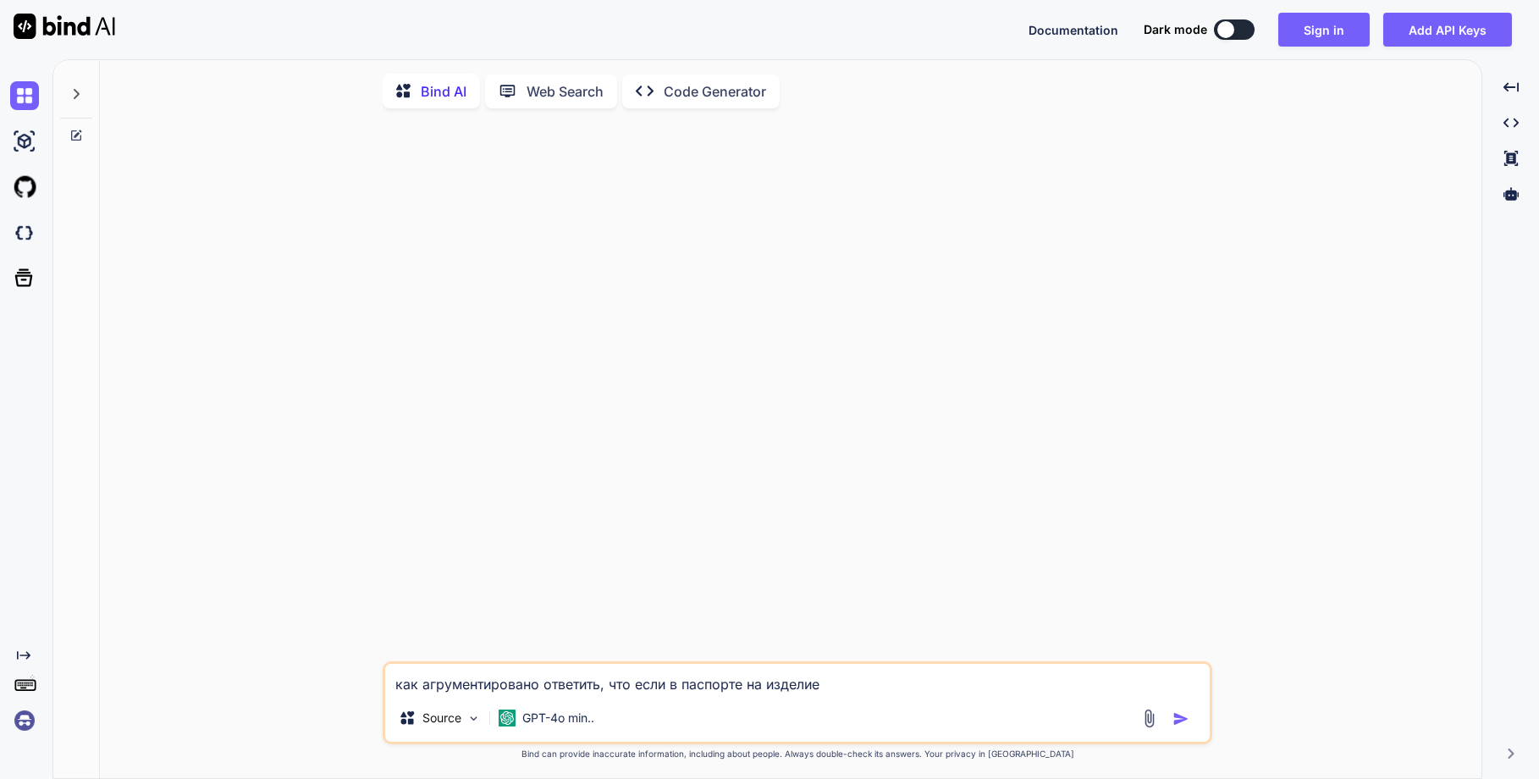
type textarea "x"
type textarea "как агрументировано ответить, что если в паспорте на изделие б"
type textarea "x"
type textarea "как агрументировано ответить, что если в паспорте на изделие бы"
type textarea "x"
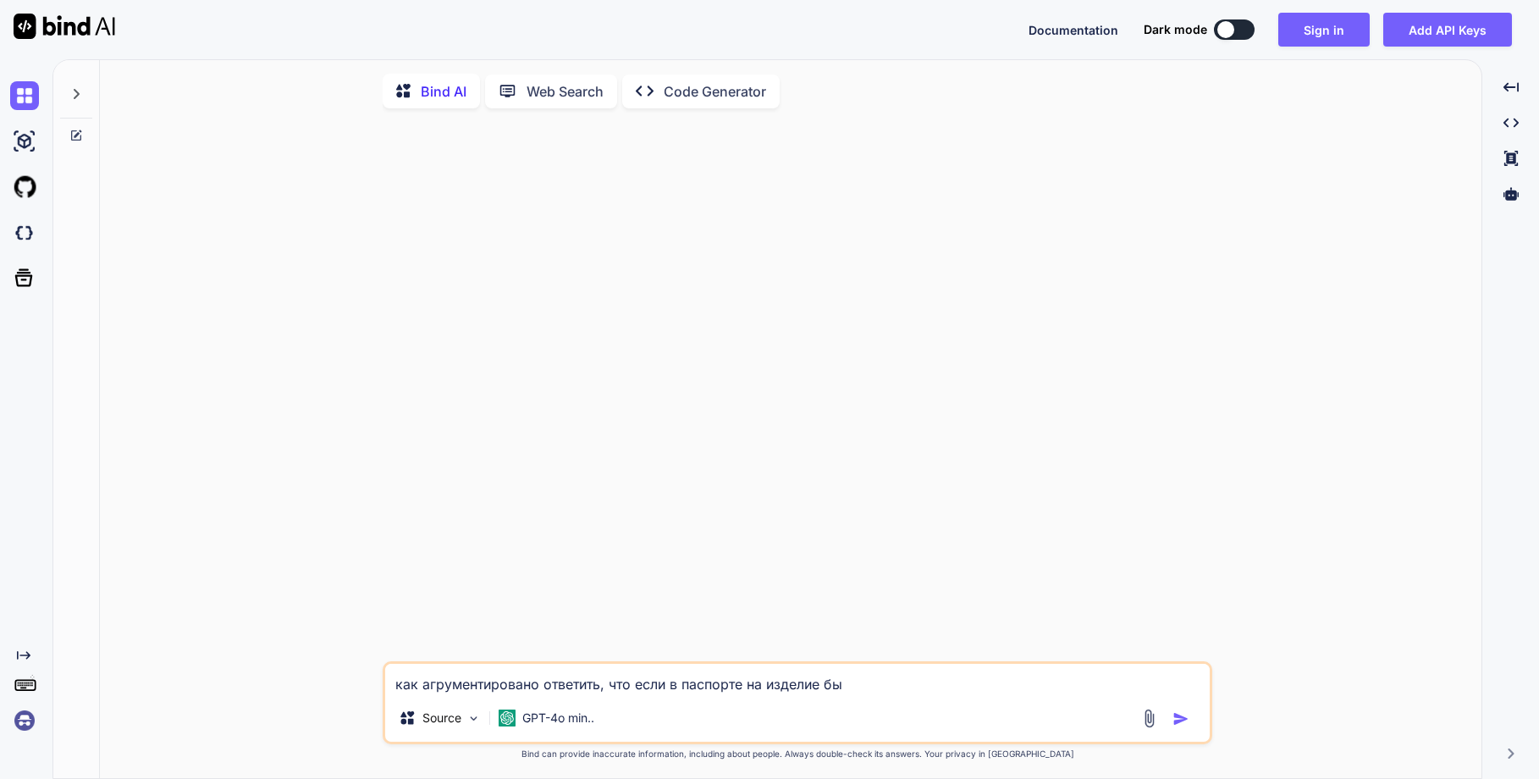
type textarea "как агрументировано ответить, что если в паспорте на изделие был"
type textarea "x"
type textarea "как агрументировано ответить, что если в паспорте на изделие было"
type textarea "x"
type textarea "как агрументировано ответить, что если в паспорте на изделие было"
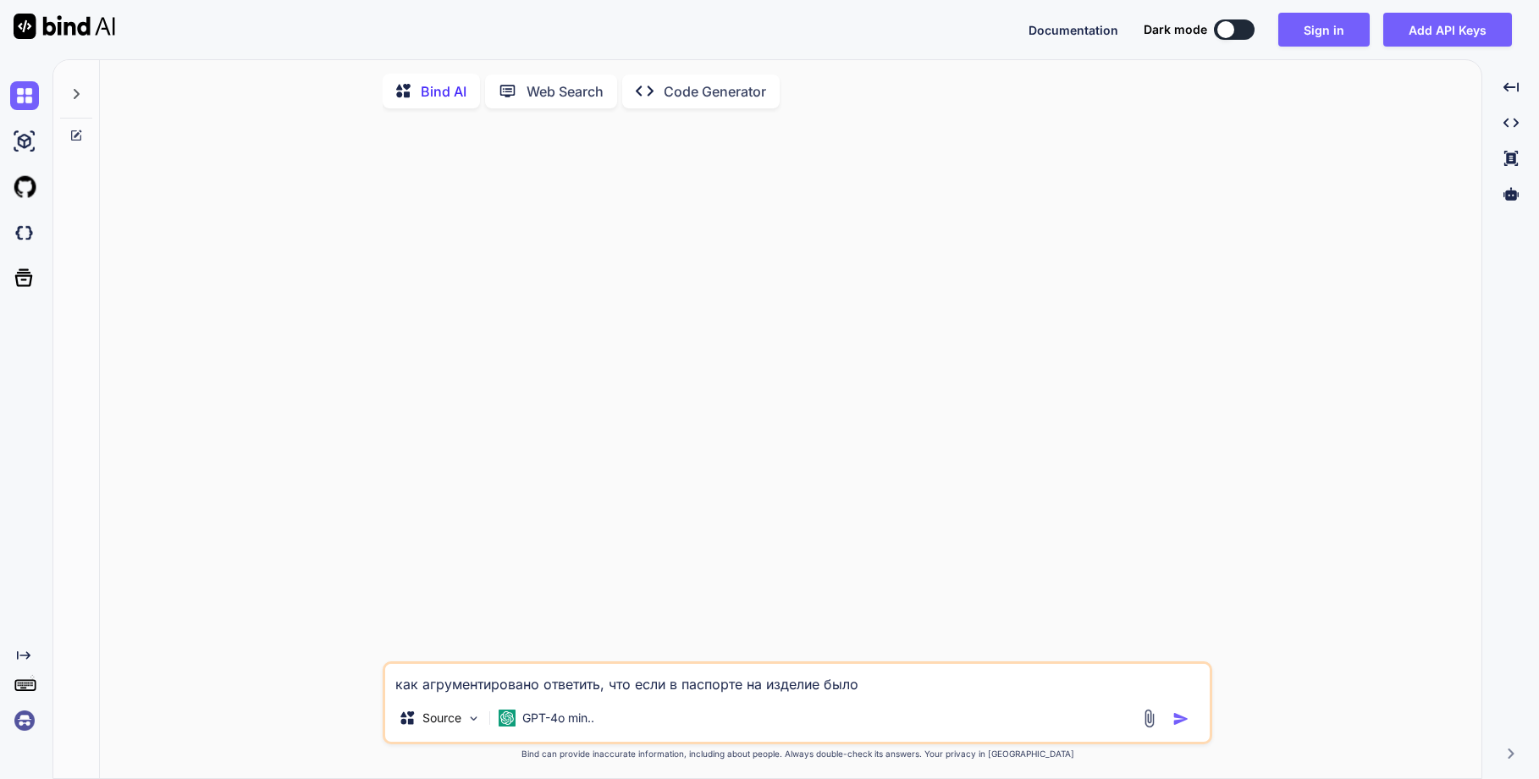
type textarea "x"
type textarea "как агрументировано ответить, что если в паспорте на изделие было з"
type textarea "x"
type textarea "как агрументировано ответить, что если в паспорте на изделие было за"
type textarea "x"
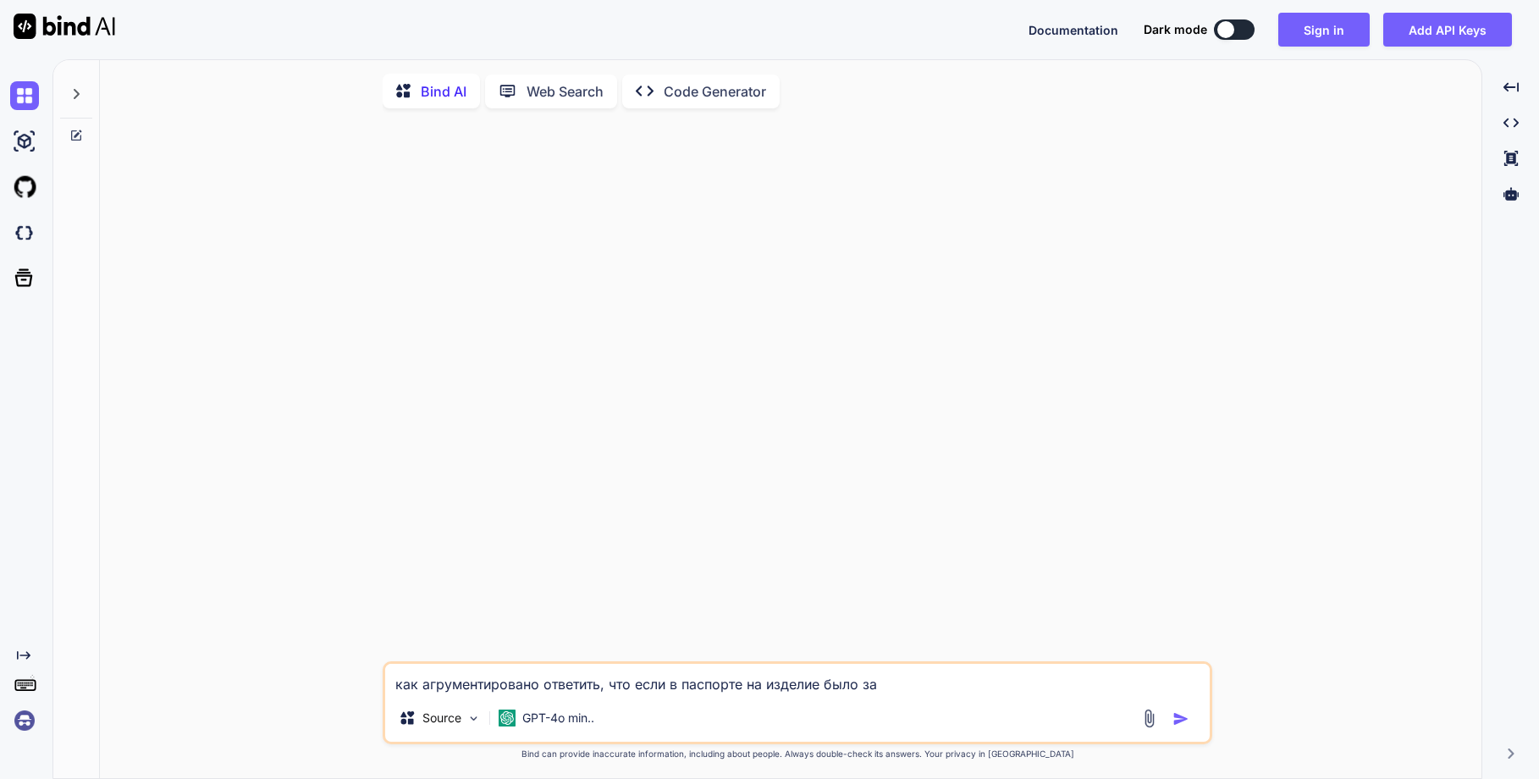
type textarea "как агрументировано ответить, что если в паспорте на изделие было зам"
type textarea "x"
type textarea "как агрументировано ответить, что если в паспорте на изделие было зама"
type textarea "x"
type textarea "как агрументировано ответить, что если в паспорте на изделие было замаз"
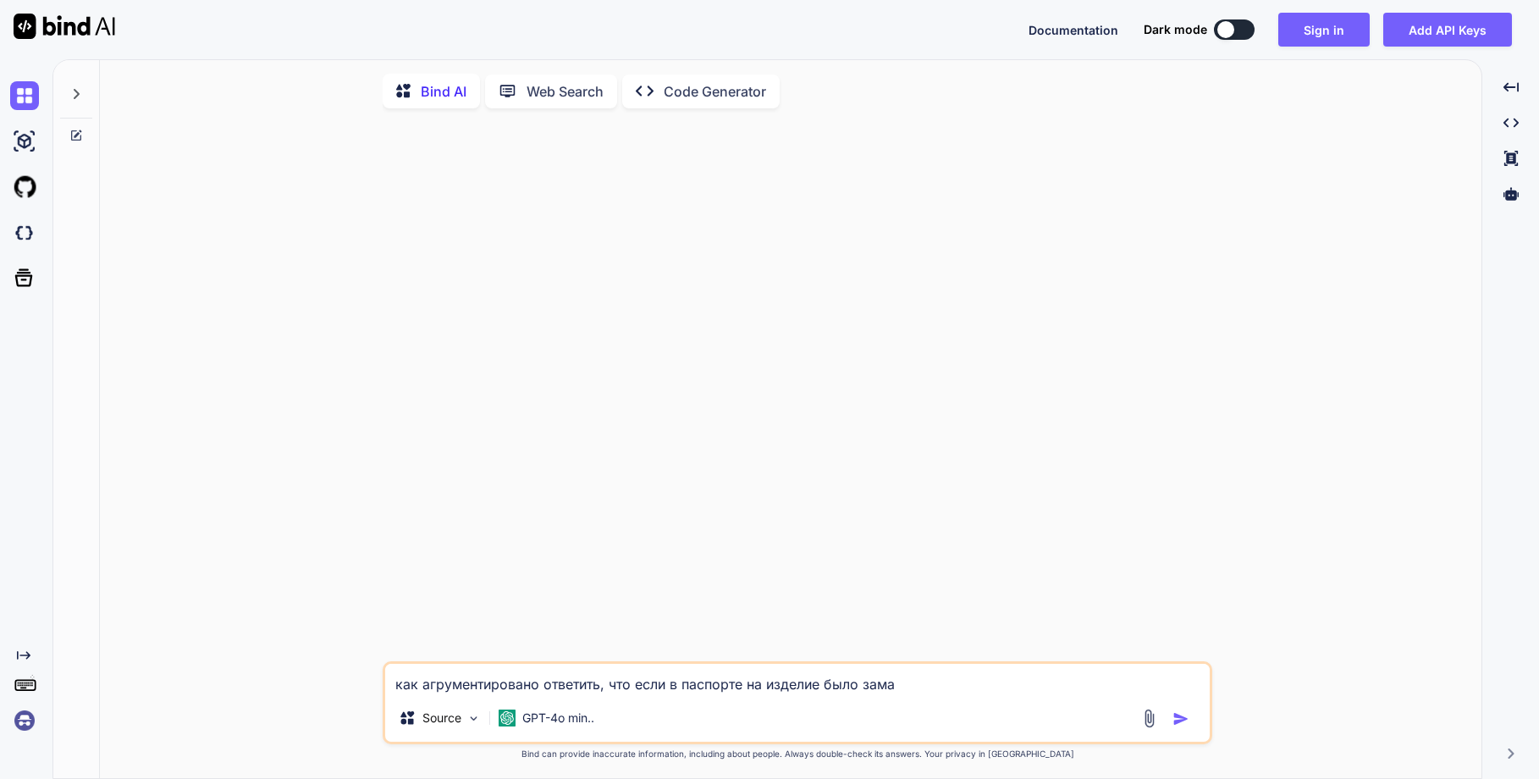
type textarea "x"
type textarea "как агрументировано ответить, что если в паспорте на изделие было замаза"
type textarea "x"
type textarea "как агрументировано ответить, что если в паспорте на изделие было замазан"
type textarea "x"
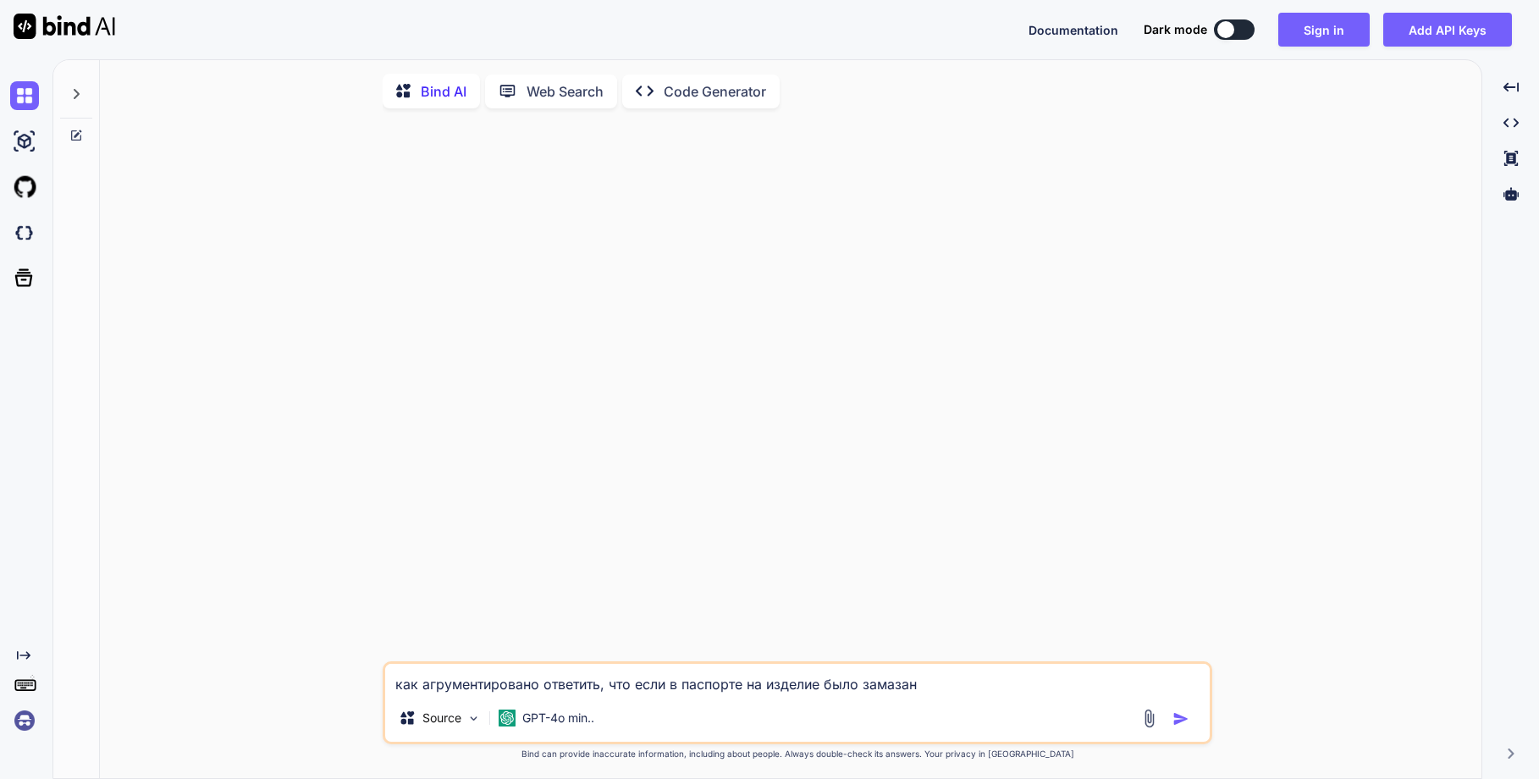
type textarea "как агрументировано ответить, что если в паспорте на изделие было замазано"
type textarea "x"
type textarea "как агрументировано ответить, что если в паспорте на изделие было замазано"
type textarea "x"
type textarea "как агрументировано ответить, что если в паспорте на изделие было замазано ш"
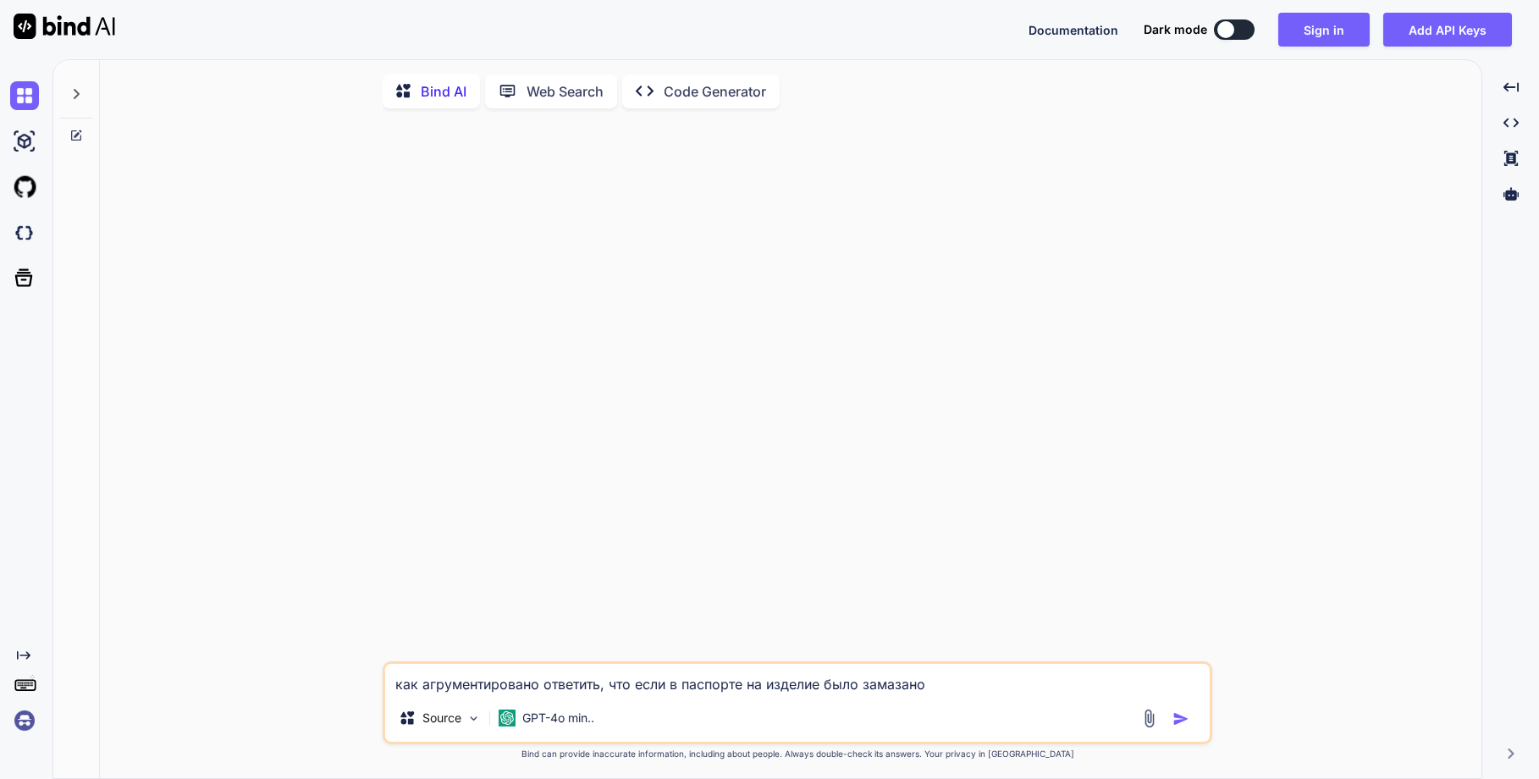
type textarea "x"
type textarea "как агрументировано ответить, что если в паспорте на изделие было замазано шт"
type textarea "x"
type textarea "как агрументировано ответить, что если в паспорте на изделие было замазано штр"
type textarea "x"
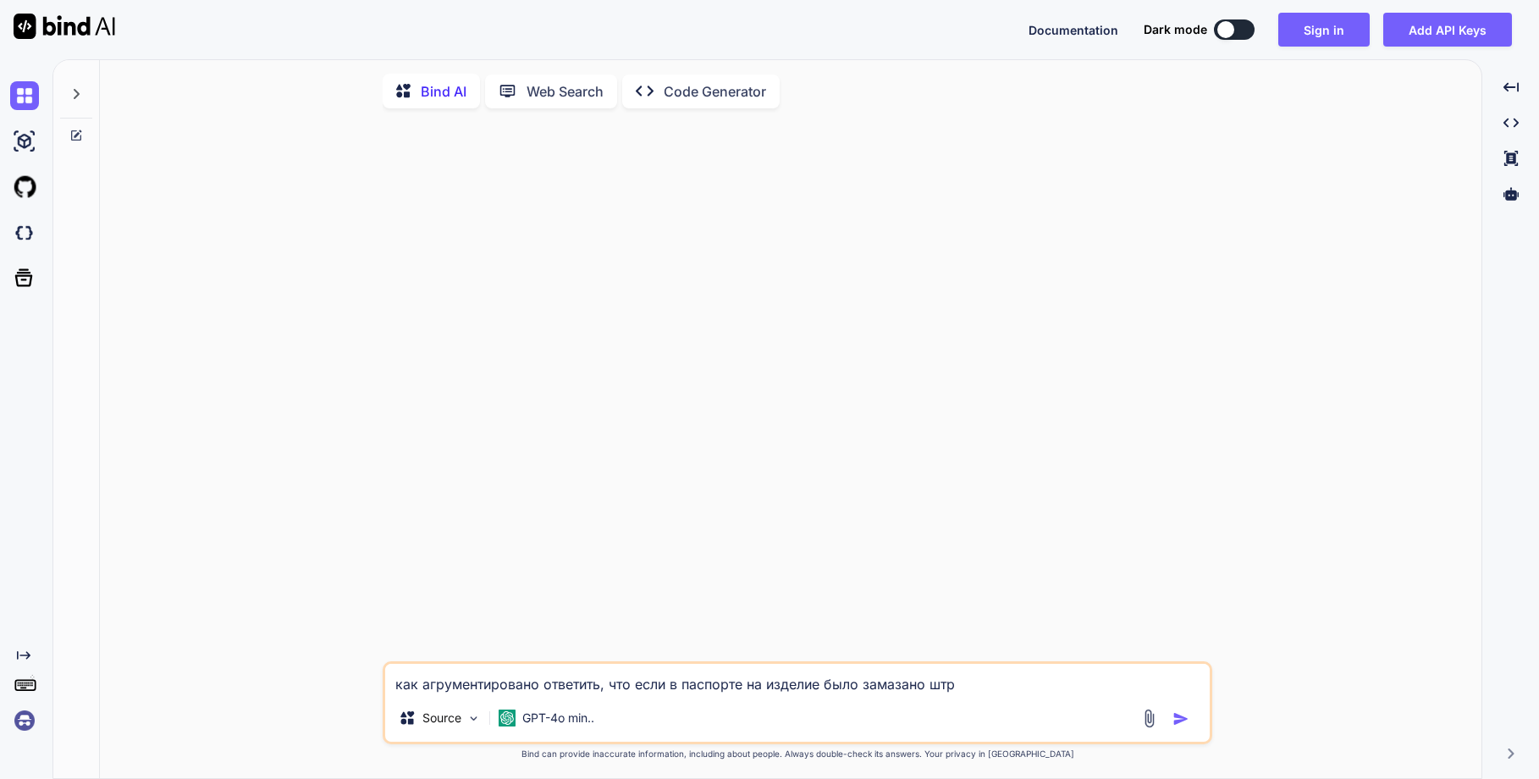
type textarea "как агрументировано ответить, что если в паспорте на изделие было замазано штри"
type textarea "x"
type textarea "как агрументировано ответить, что если в паспорте на изделие было замазано штрих"
type textarea "x"
type textarea "как агрументировано ответить, что если в паспорте на изделие было замазано штри…"
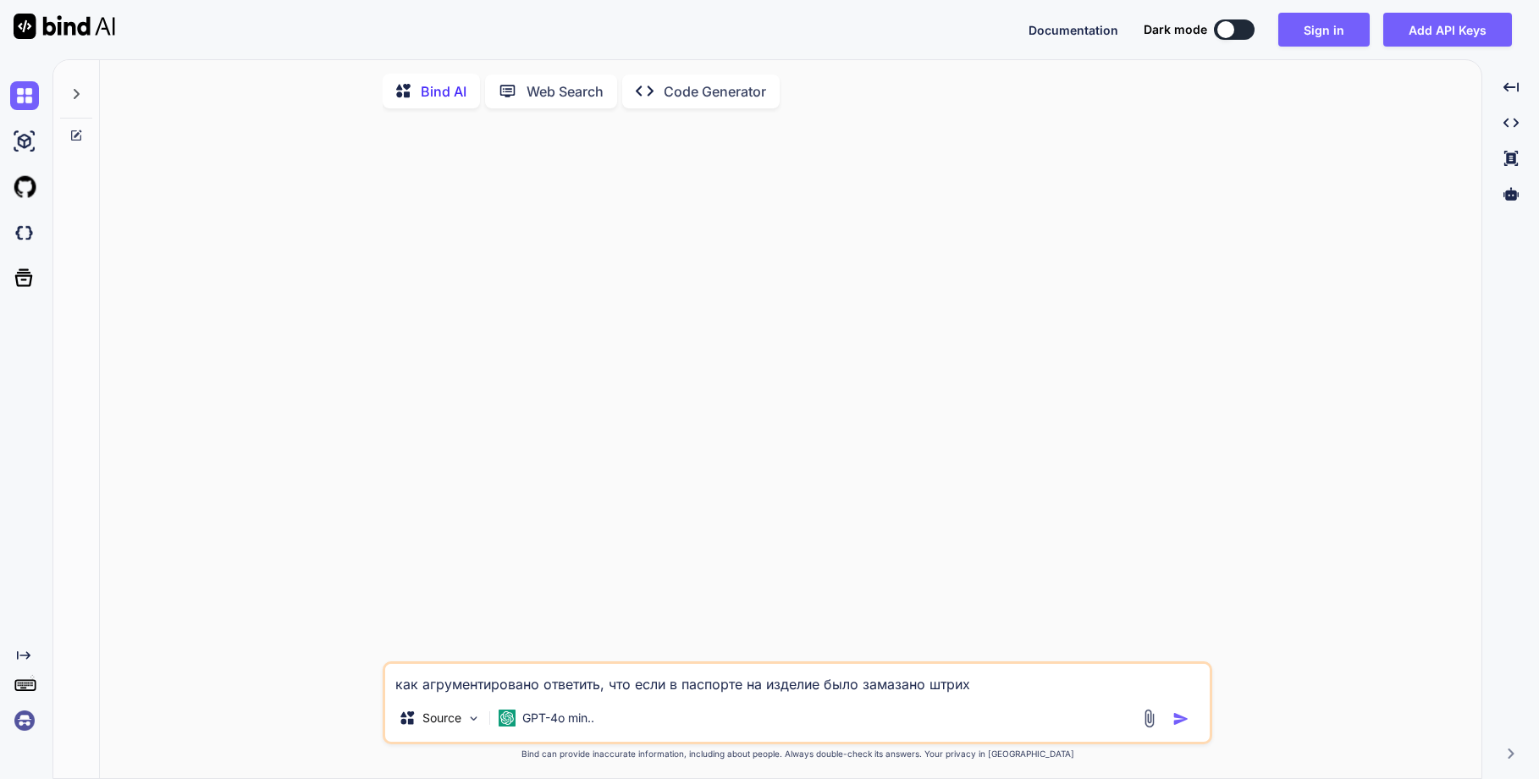
type textarea "x"
type textarea "как агрументировано ответить, что если в паспорте на изделие было замазано штри…"
type textarea "x"
type textarea "как агрументировано ответить, что если в паспорте на изделие было замазано штри…"
type textarea "x"
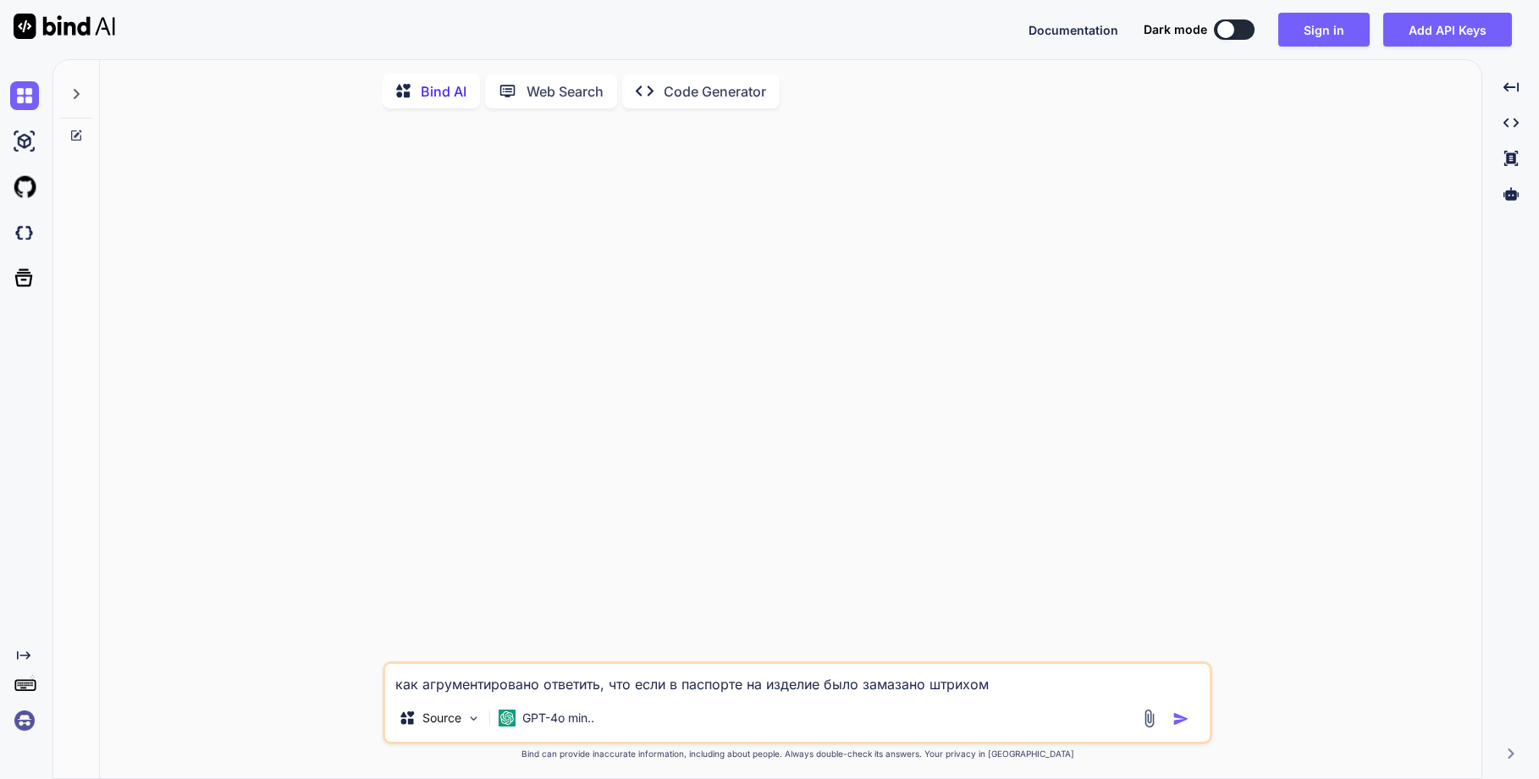
type textarea "как агрументировано ответить, что если в паспорте на изделие было замазано штри…"
type textarea "x"
type textarea "как агрументировано ответить, что если в паспорте на изделие было замазано штри…"
type textarea "x"
type textarea "как агрументировано ответить, что если в паспорте на изделие было замазано штри…"
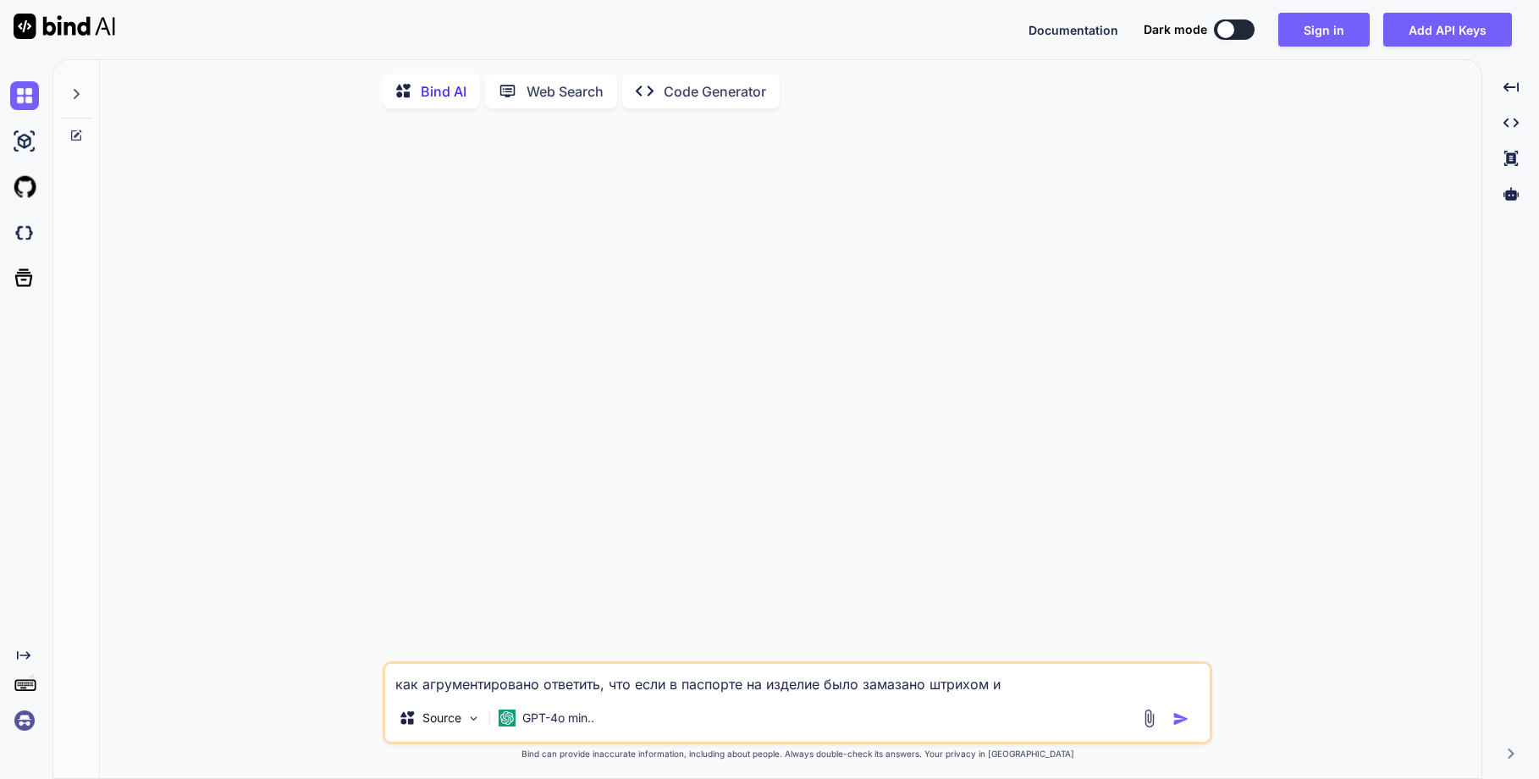
type textarea "x"
type textarea "как агрументировано ответить, что если в паспорте на изделие было замазано штри…"
type textarea "x"
type textarea "как агрументировано ответить, что если в паспорте на изделие было замазано штри…"
type textarea "x"
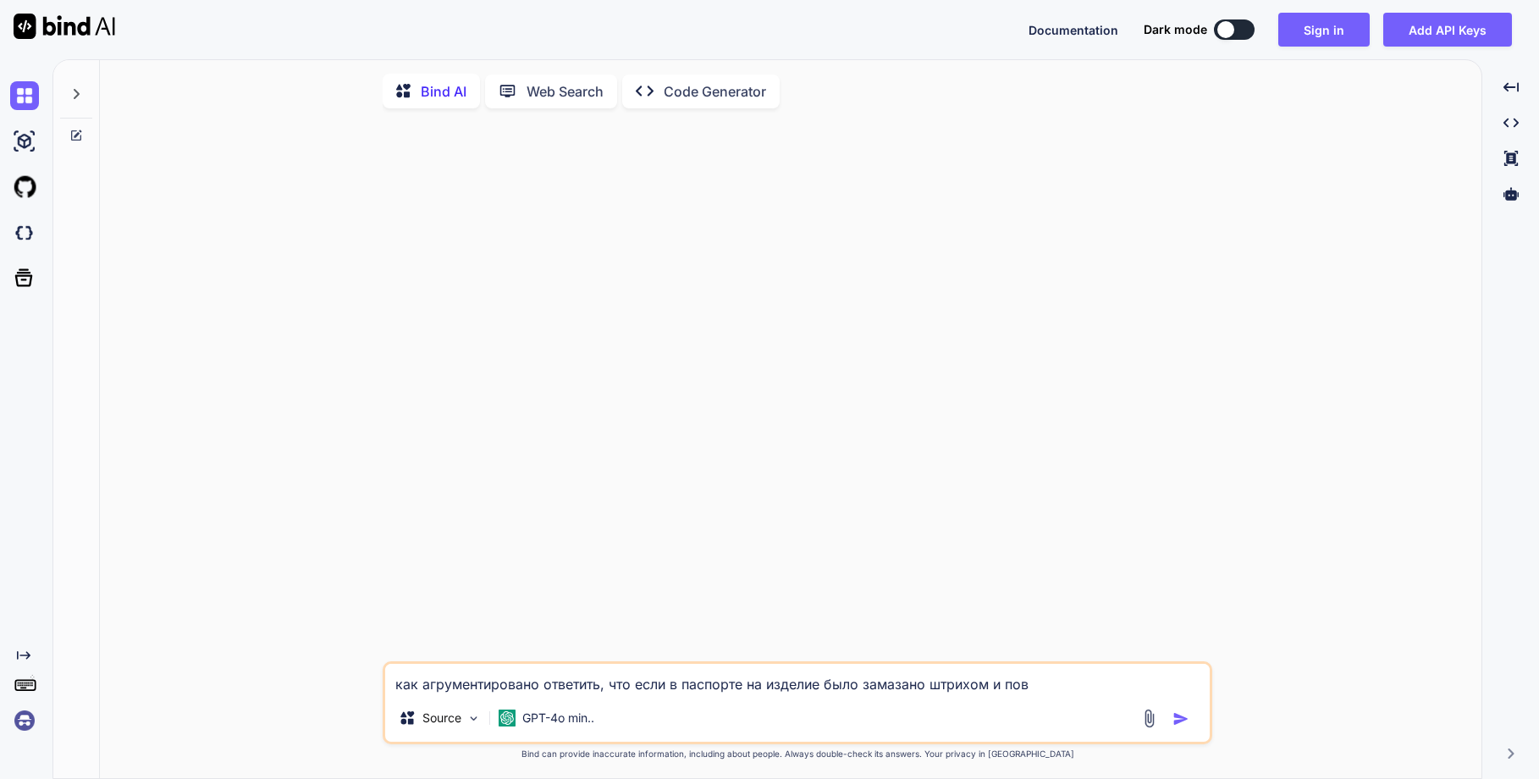
type textarea "как агрументировано ответить, что если в паспорте на изделие было замазано штри…"
type textarea "x"
type textarea "как агрументировано ответить, что если в паспорте на изделие было замазано штри…"
type textarea "x"
type textarea "как агрументировано ответить, что если в паспорте на изделие было замазано штри…"
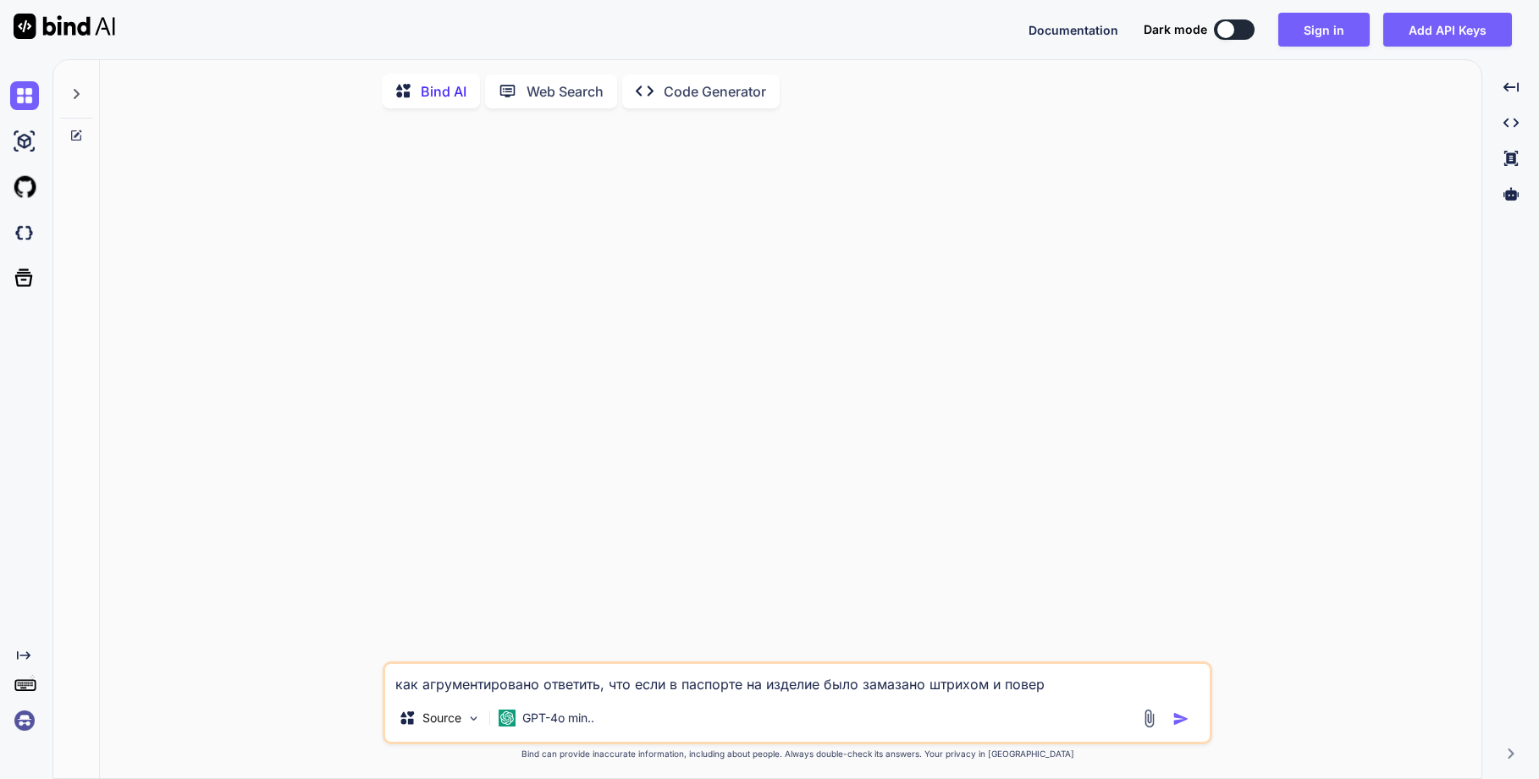
type textarea "x"
type textarea "как агрументировано ответить, что если в паспорте на изделие было замазано штри…"
type textarea "x"
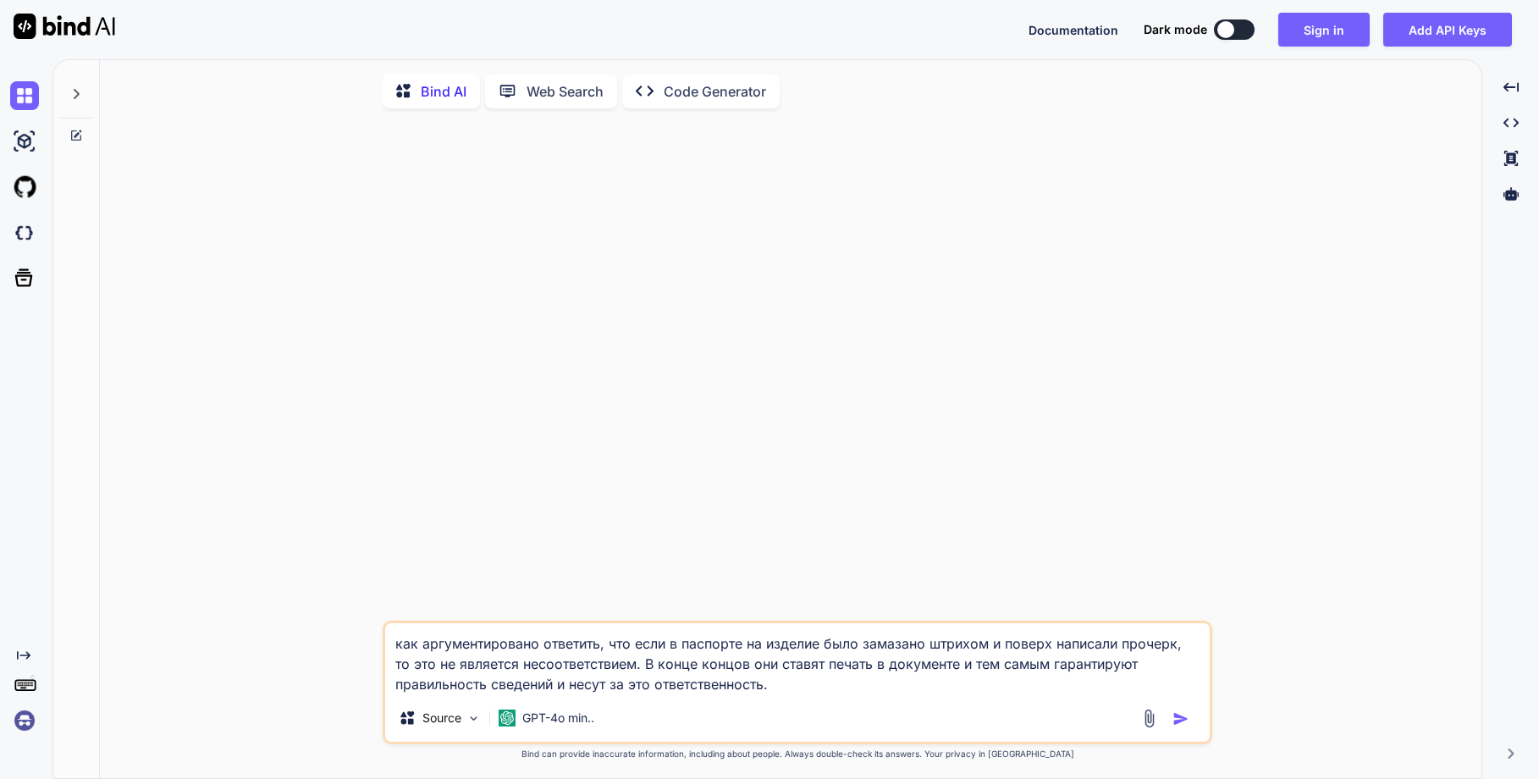
drag, startPoint x: 779, startPoint y: 687, endPoint x: 674, endPoint y: 713, distance: 108.0
click at [281, 653] on div "как аргументировано ответить, что если в паспорте на изделие было замазано штри…" at bounding box center [797, 451] width 1368 height 658
click at [1184, 723] on img "button" at bounding box center [1180, 718] width 17 height 17
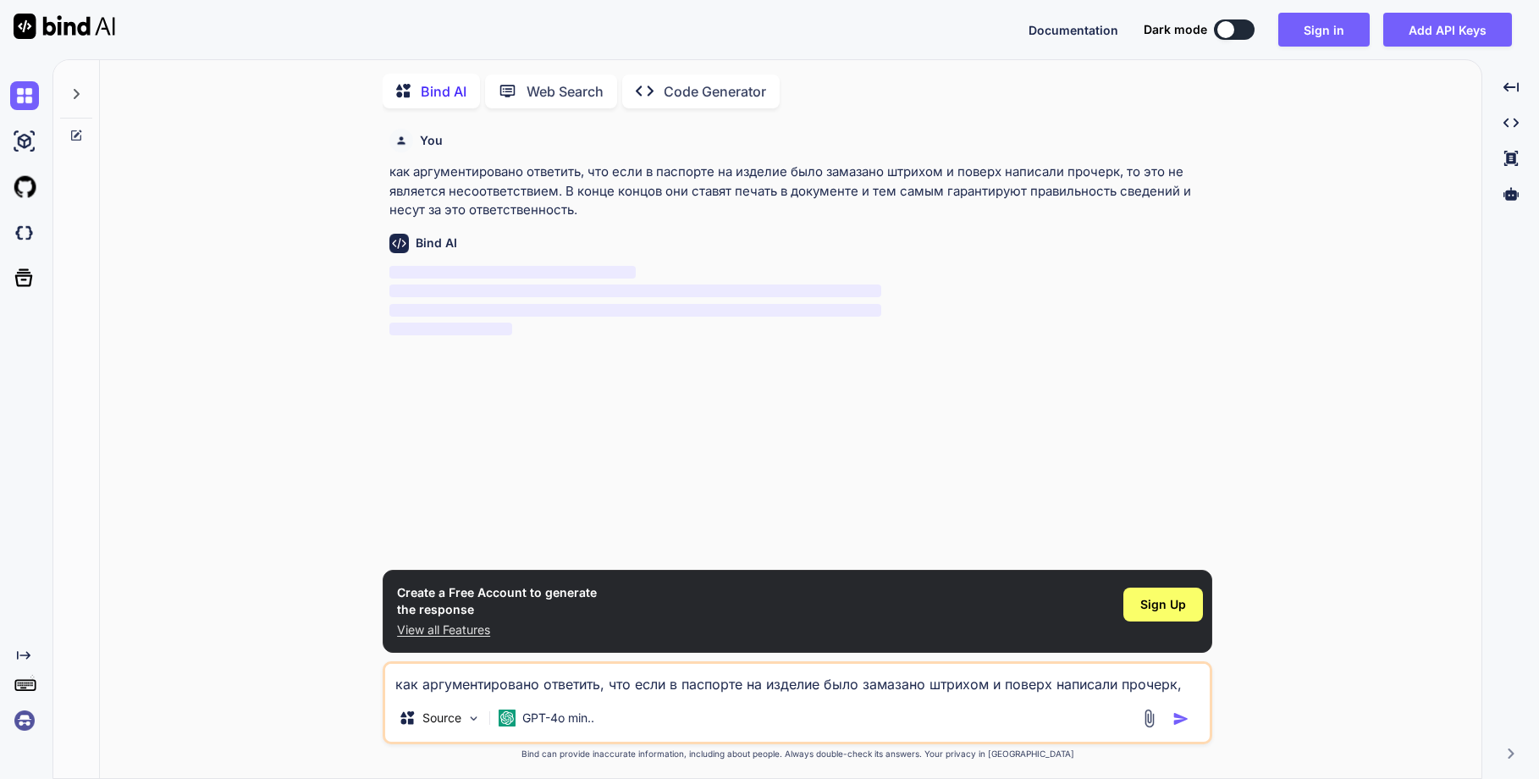
scroll to position [7, 0]
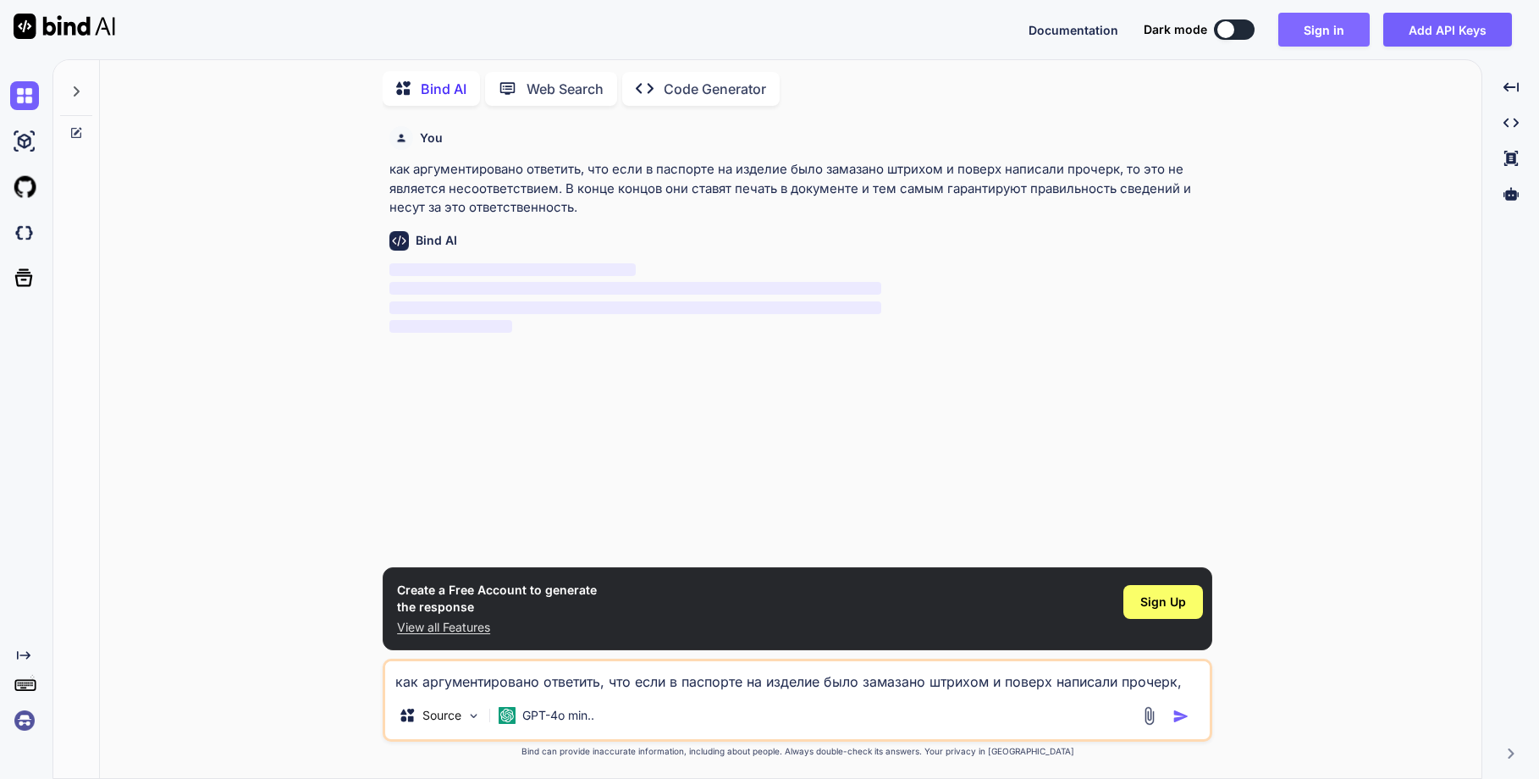
click at [1324, 33] on button "Sign in" at bounding box center [1323, 30] width 91 height 34
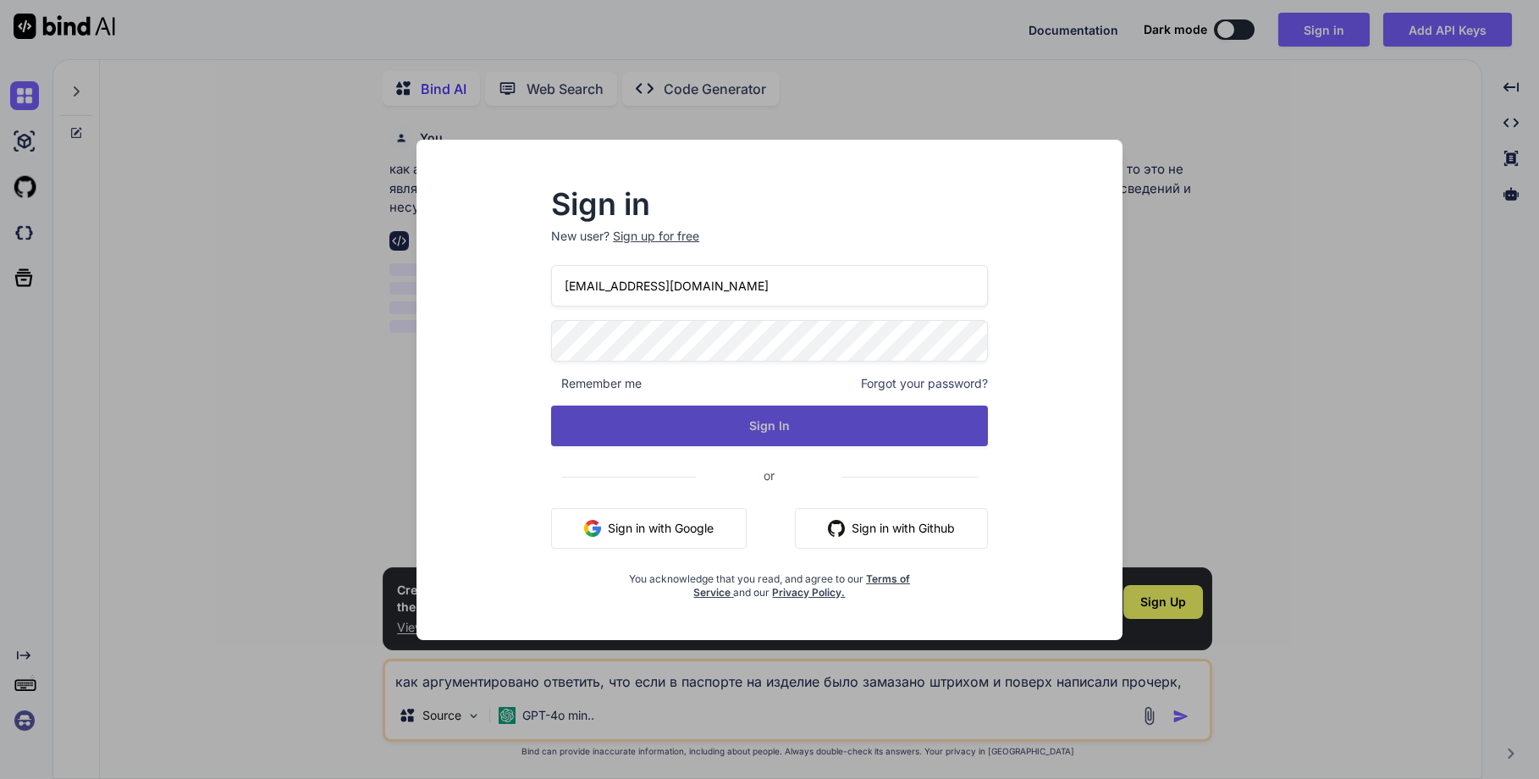
click at [787, 424] on button "Sign In" at bounding box center [769, 425] width 437 height 41
click at [751, 421] on button "Sign In" at bounding box center [769, 425] width 437 height 41
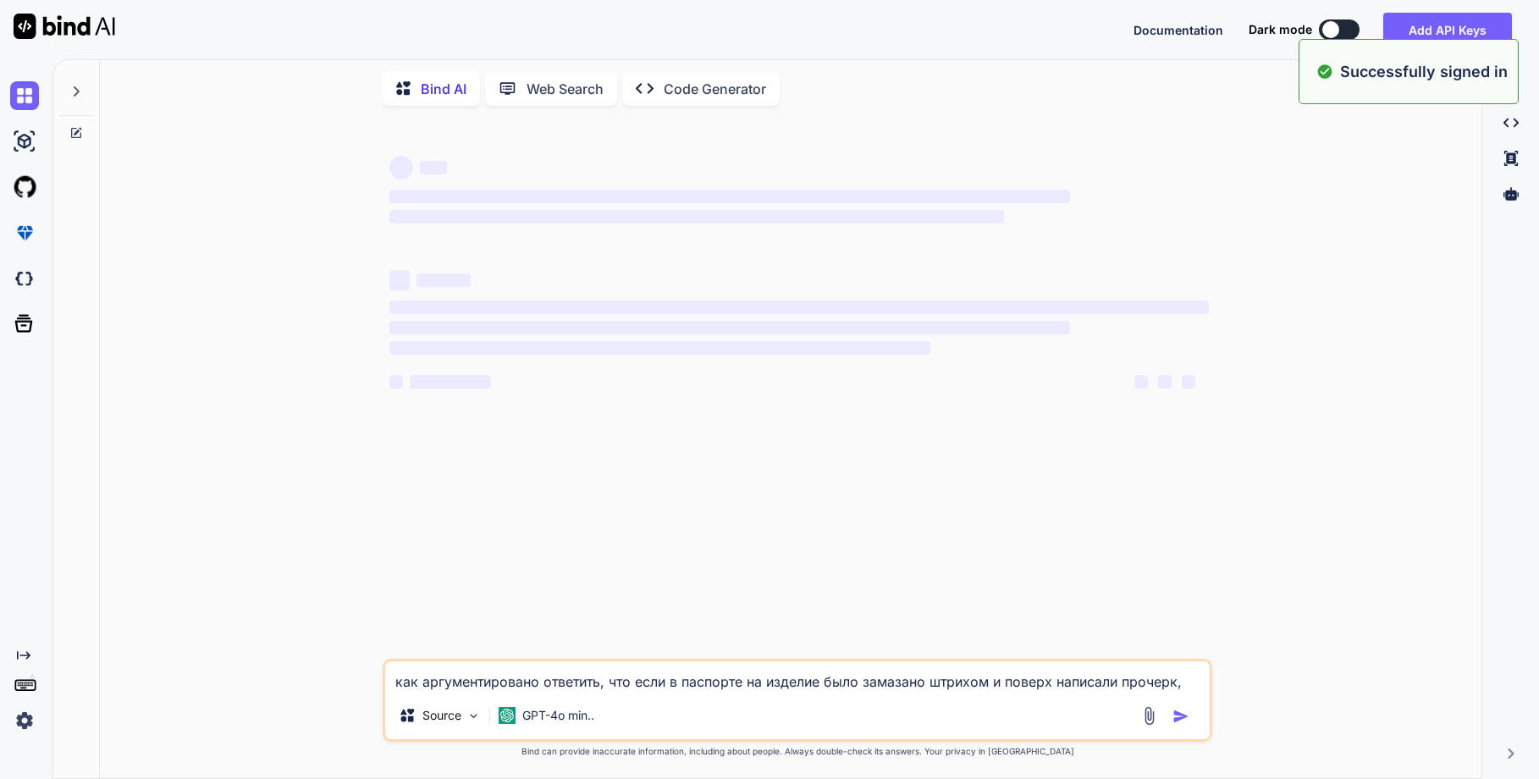
click at [564, 667] on textarea "как аргументировано ответить, что если в паспорте на изделие было замазано штри…" at bounding box center [797, 676] width 824 height 30
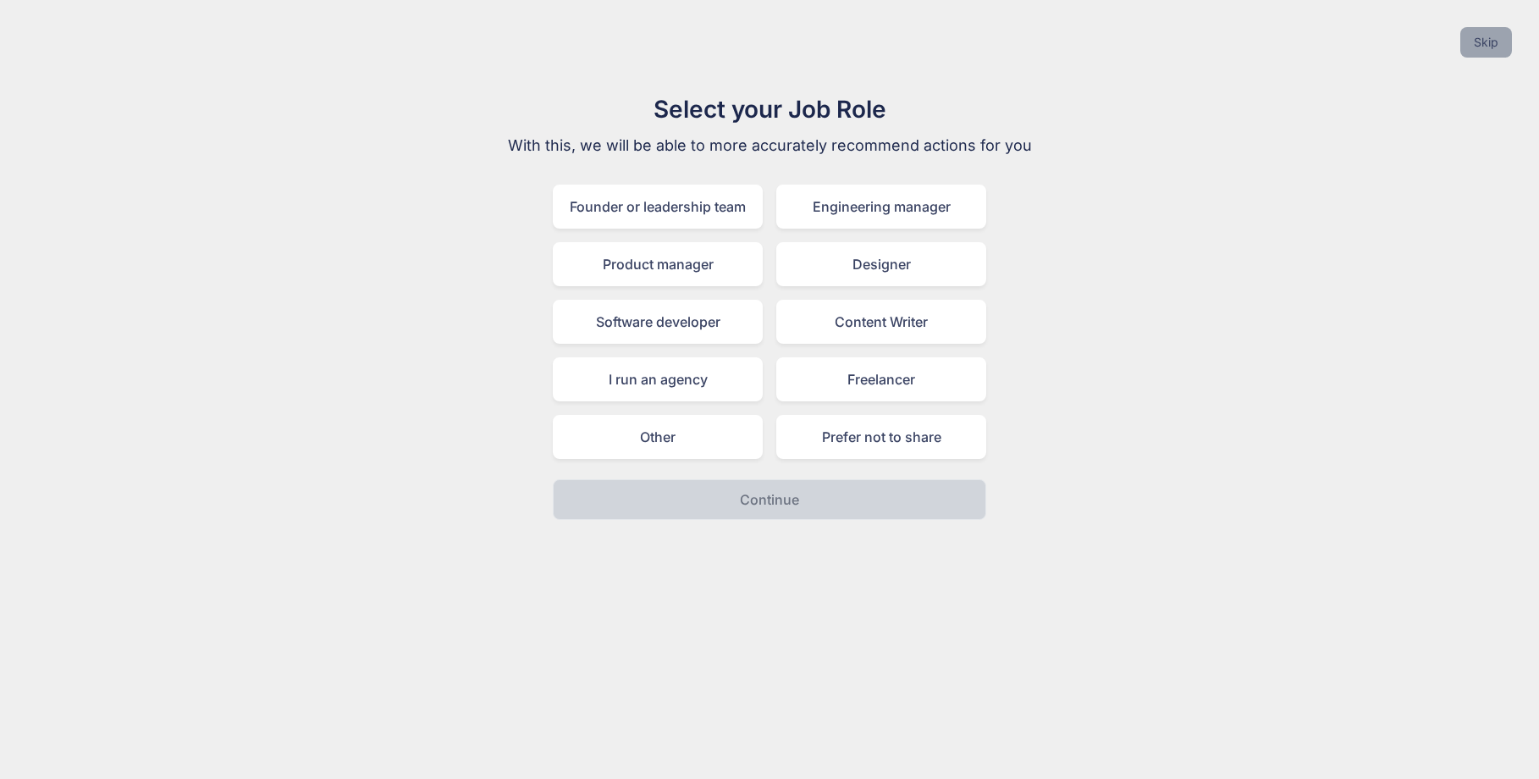
click at [1497, 42] on button "Skip" at bounding box center [1486, 42] width 52 height 30
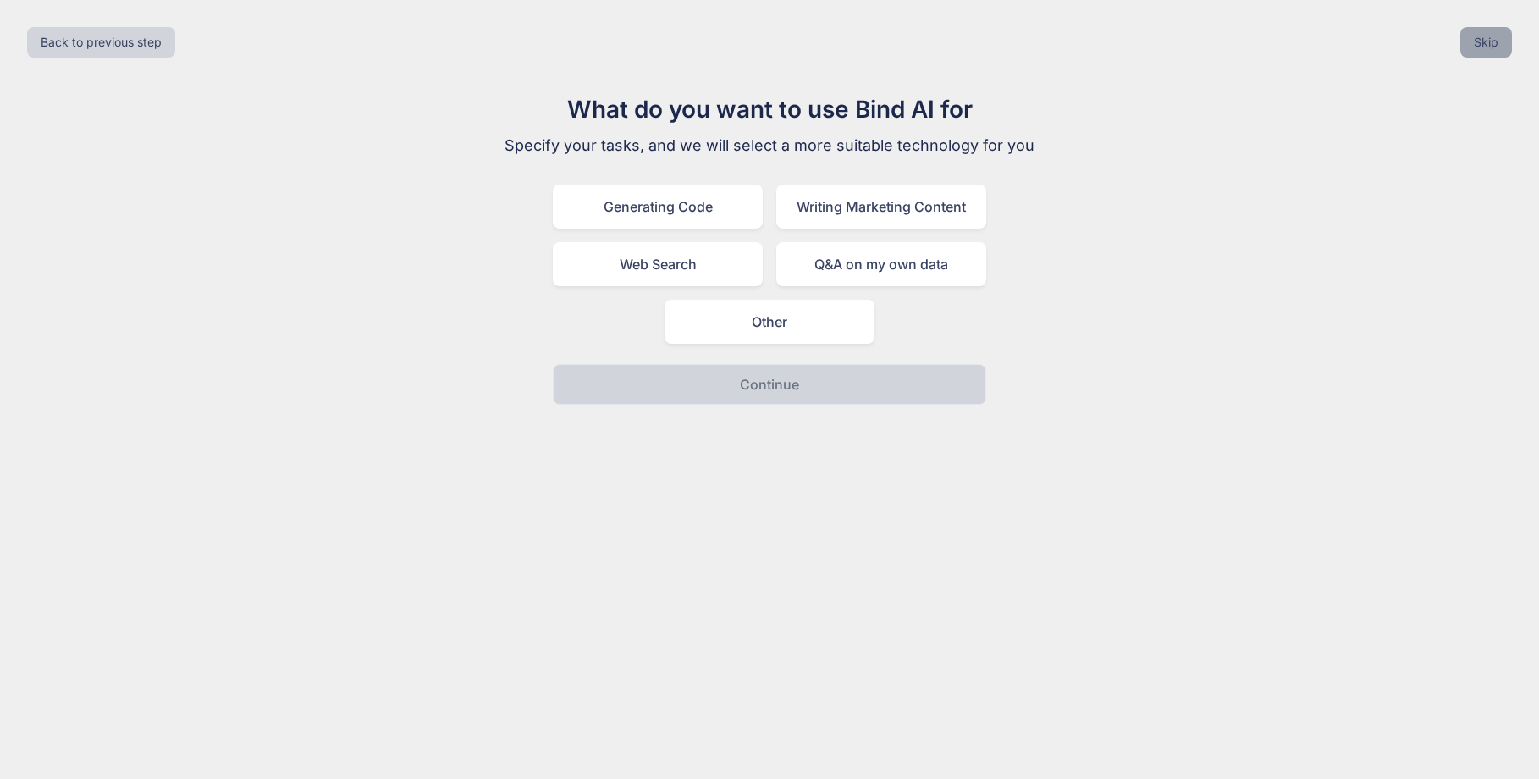
click at [1497, 42] on button "Skip" at bounding box center [1486, 42] width 52 height 30
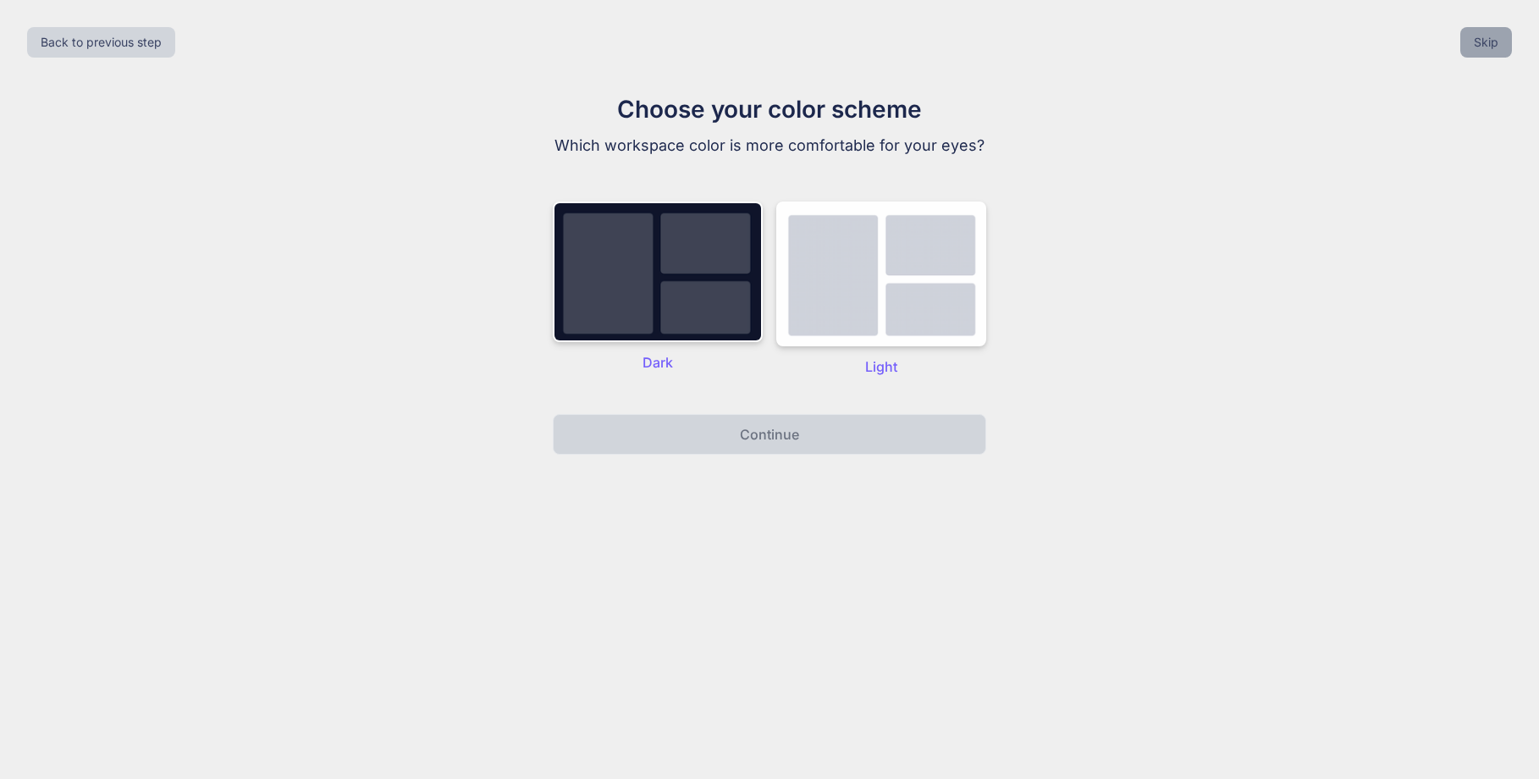
click at [1497, 42] on button "Skip" at bounding box center [1486, 42] width 52 height 30
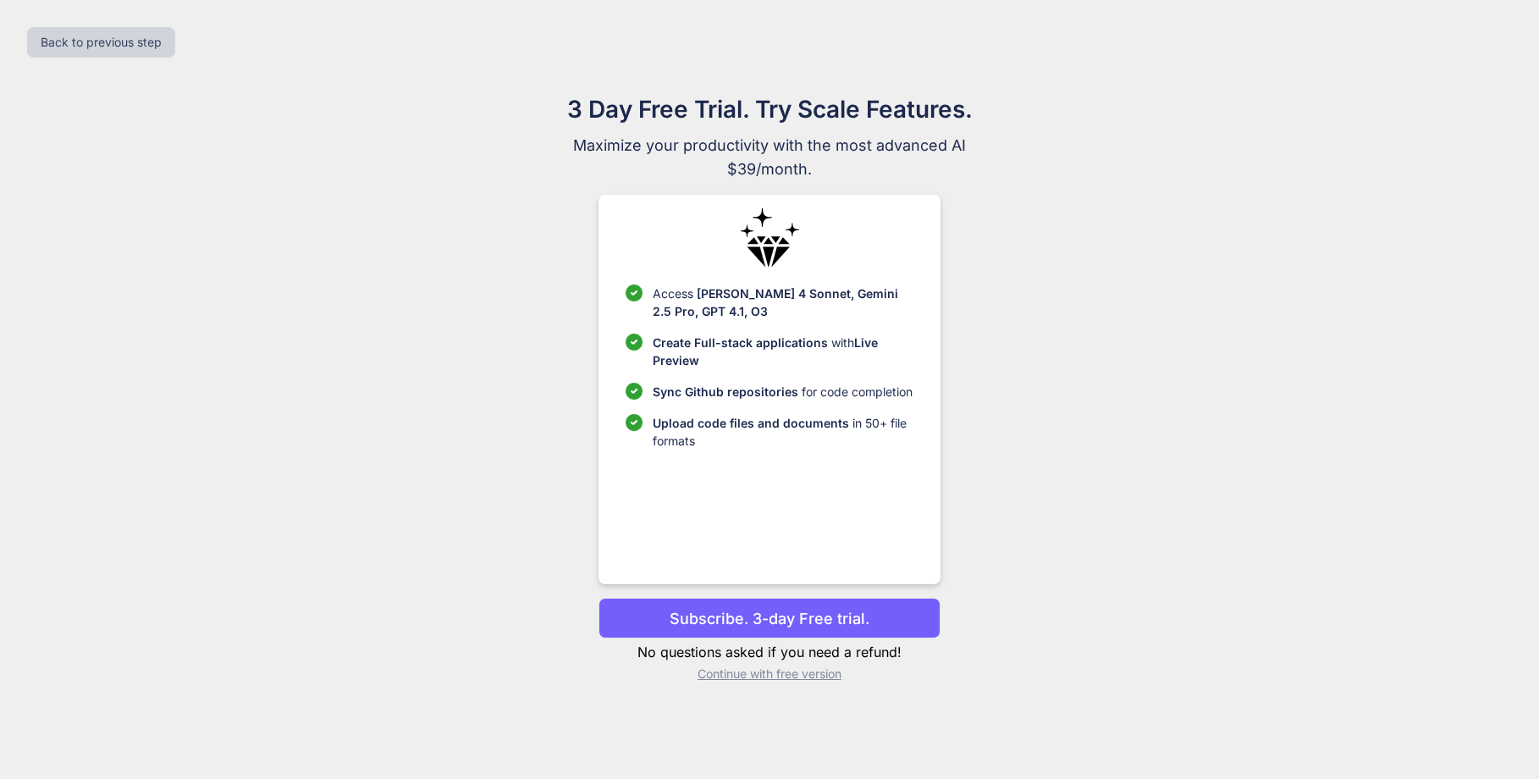
click at [810, 673] on p "Continue with free version" at bounding box center [768, 673] width 341 height 17
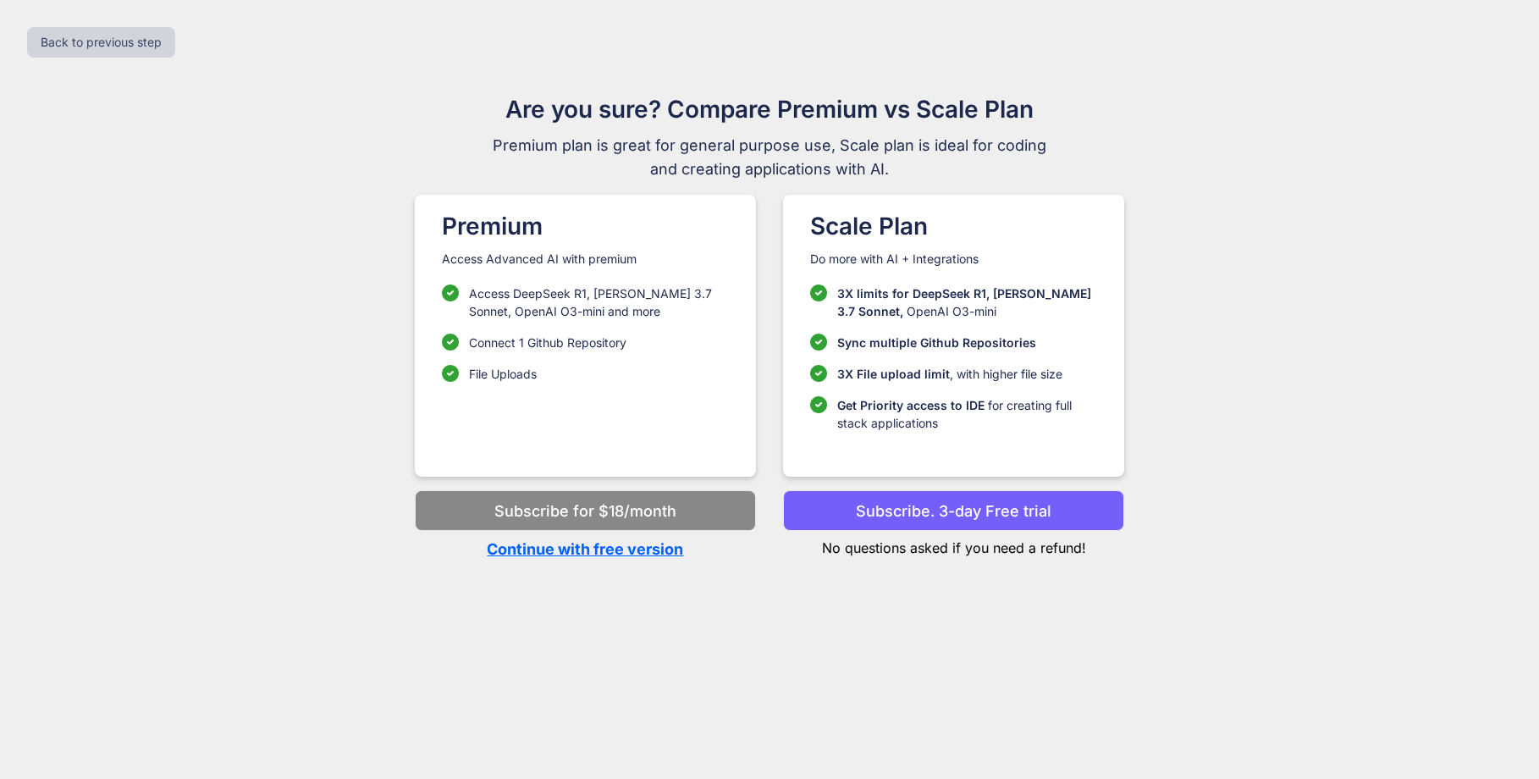
click at [654, 551] on p "Continue with free version" at bounding box center [585, 548] width 341 height 23
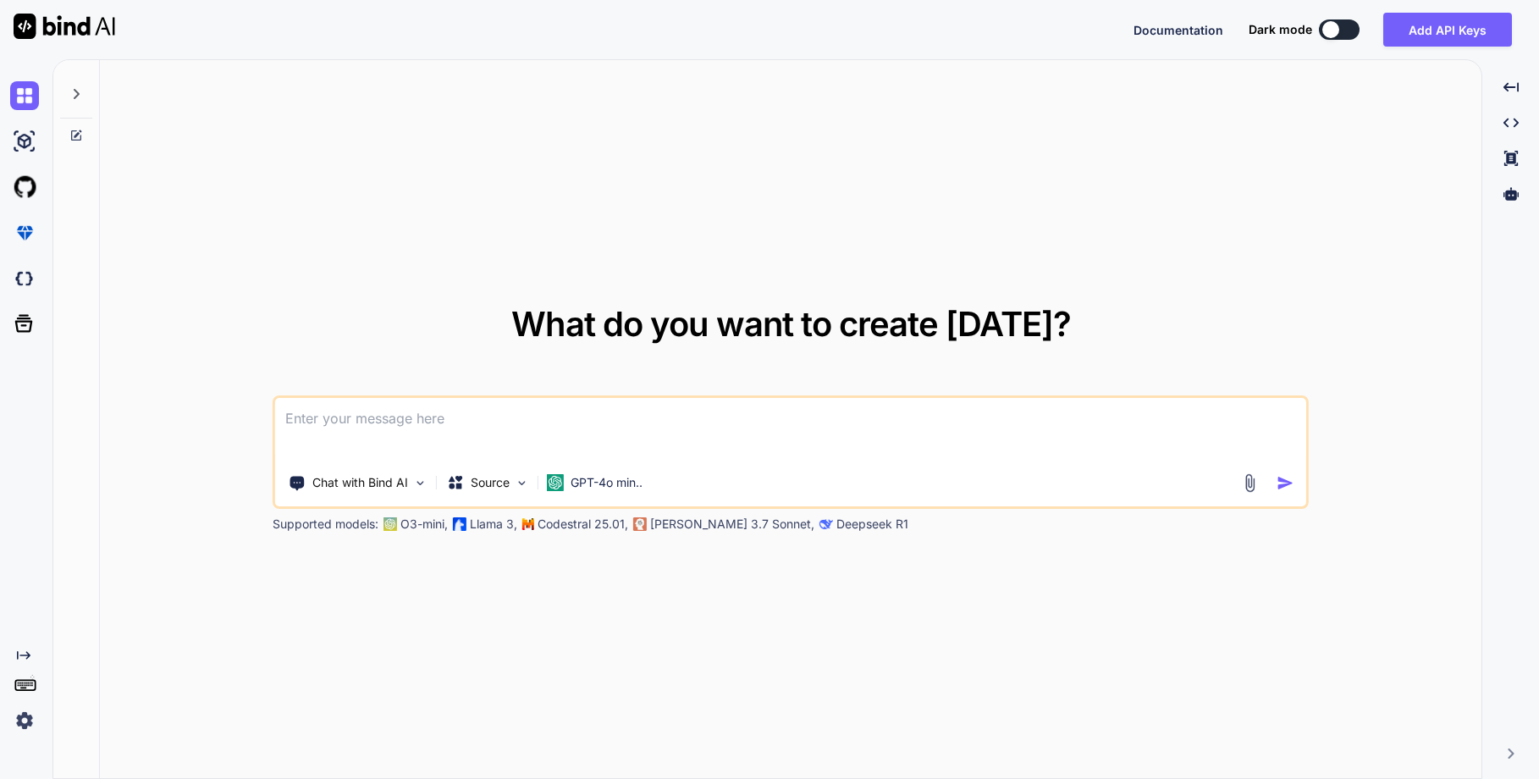
click at [410, 425] on textarea at bounding box center [790, 429] width 1031 height 63
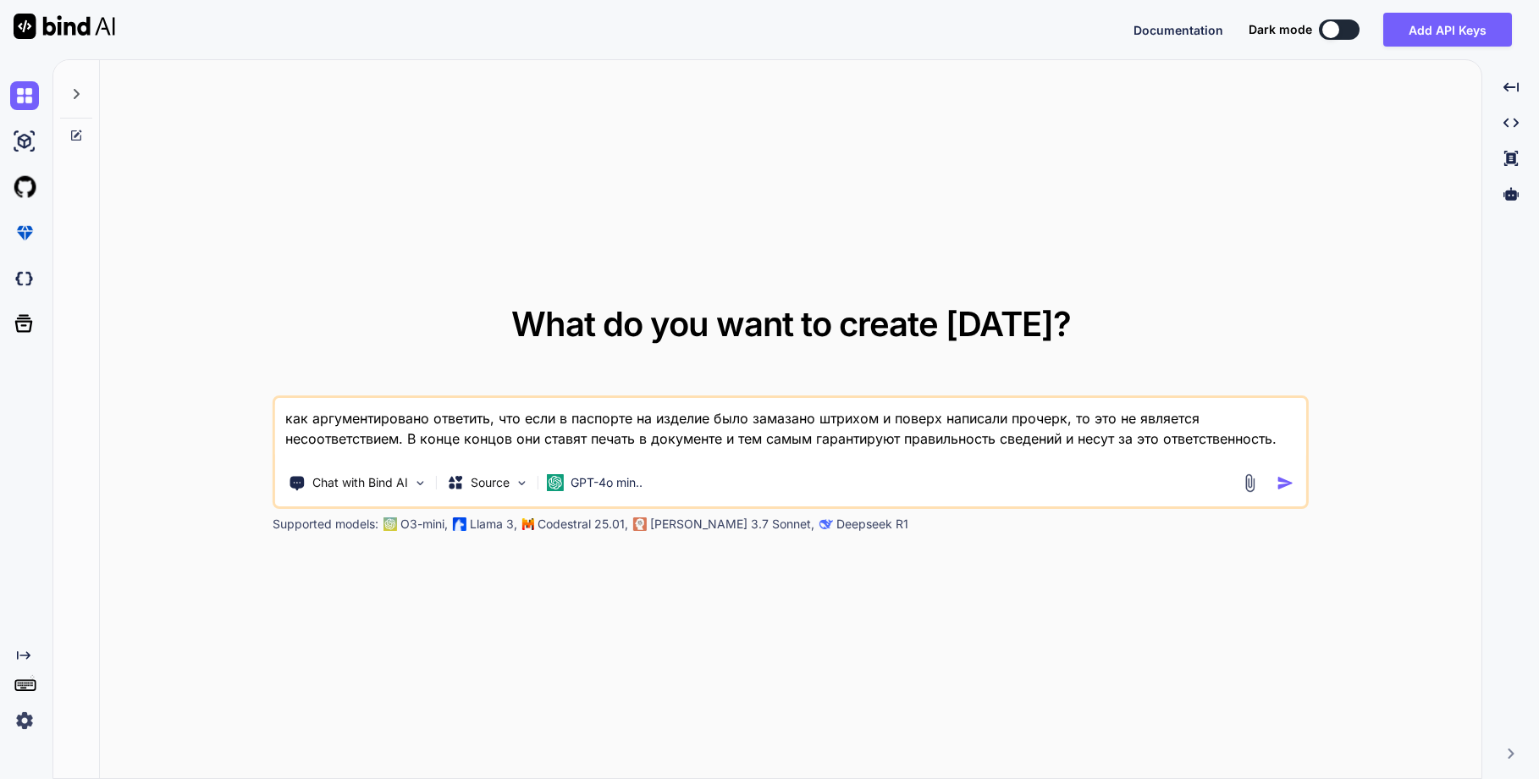
click at [1279, 476] on img "button" at bounding box center [1285, 483] width 18 height 18
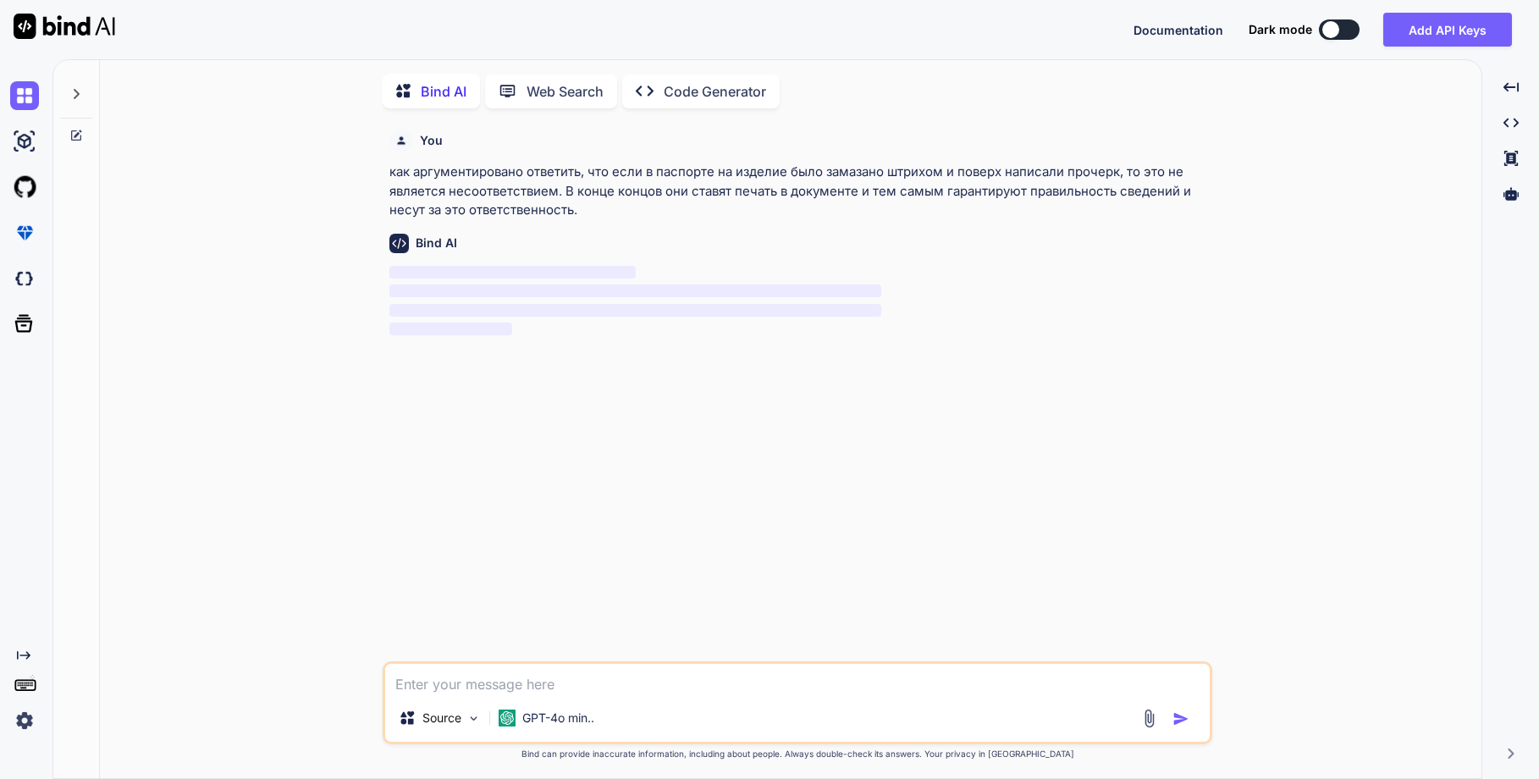
scroll to position [7, 0]
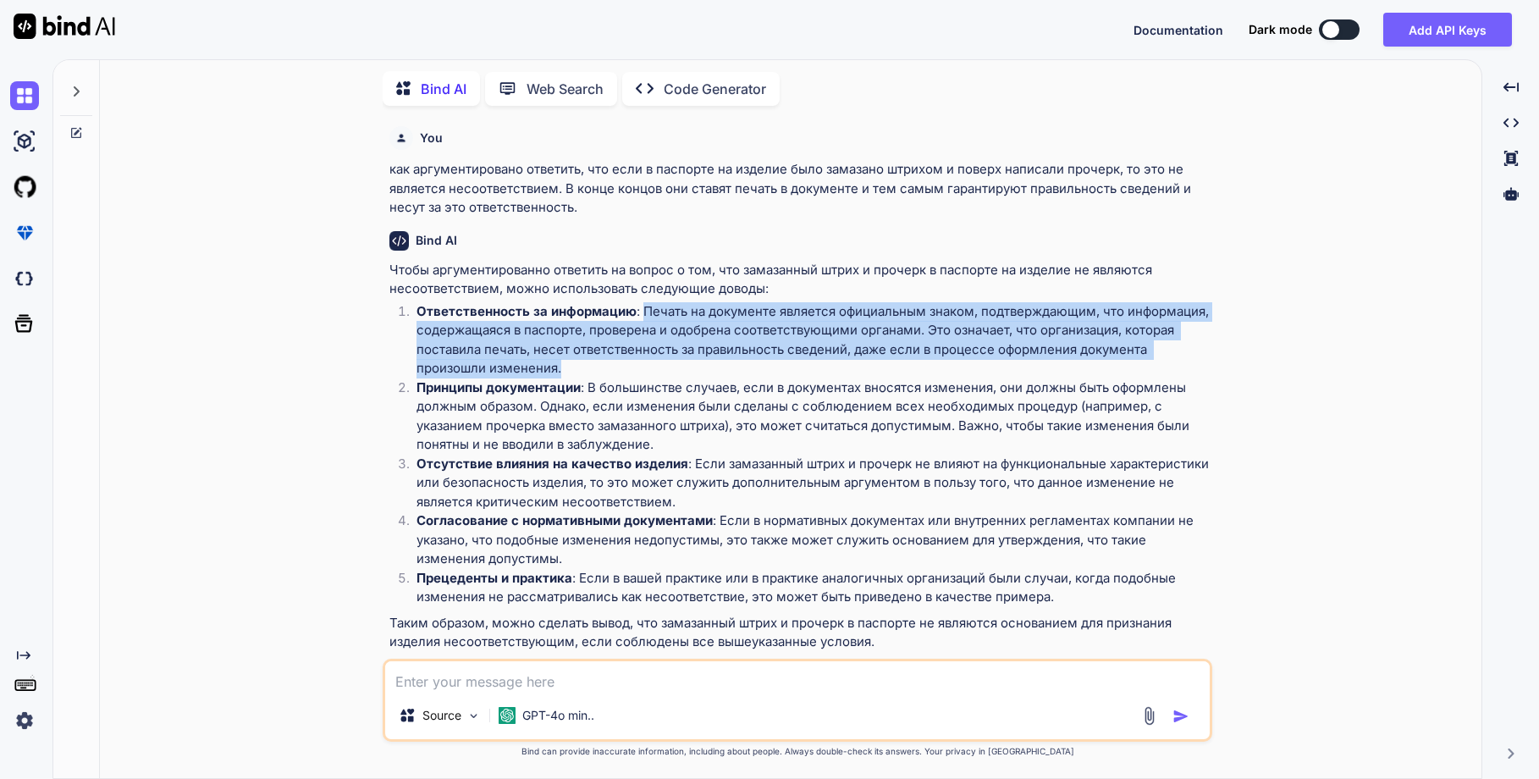
drag, startPoint x: 641, startPoint y: 311, endPoint x: 659, endPoint y: 361, distance: 52.2
click at [659, 361] on p "Ответственность за информацию : Печать на документе является официальным знаком…" at bounding box center [812, 340] width 792 height 76
copy p "Печать на документе является официальным знаком, подтверждающим, что информация…"
drag, startPoint x: 659, startPoint y: 361, endPoint x: 653, endPoint y: 347, distance: 14.8
copy p "Печать на документе является официальным знаком, подтверждающим, что информация…"
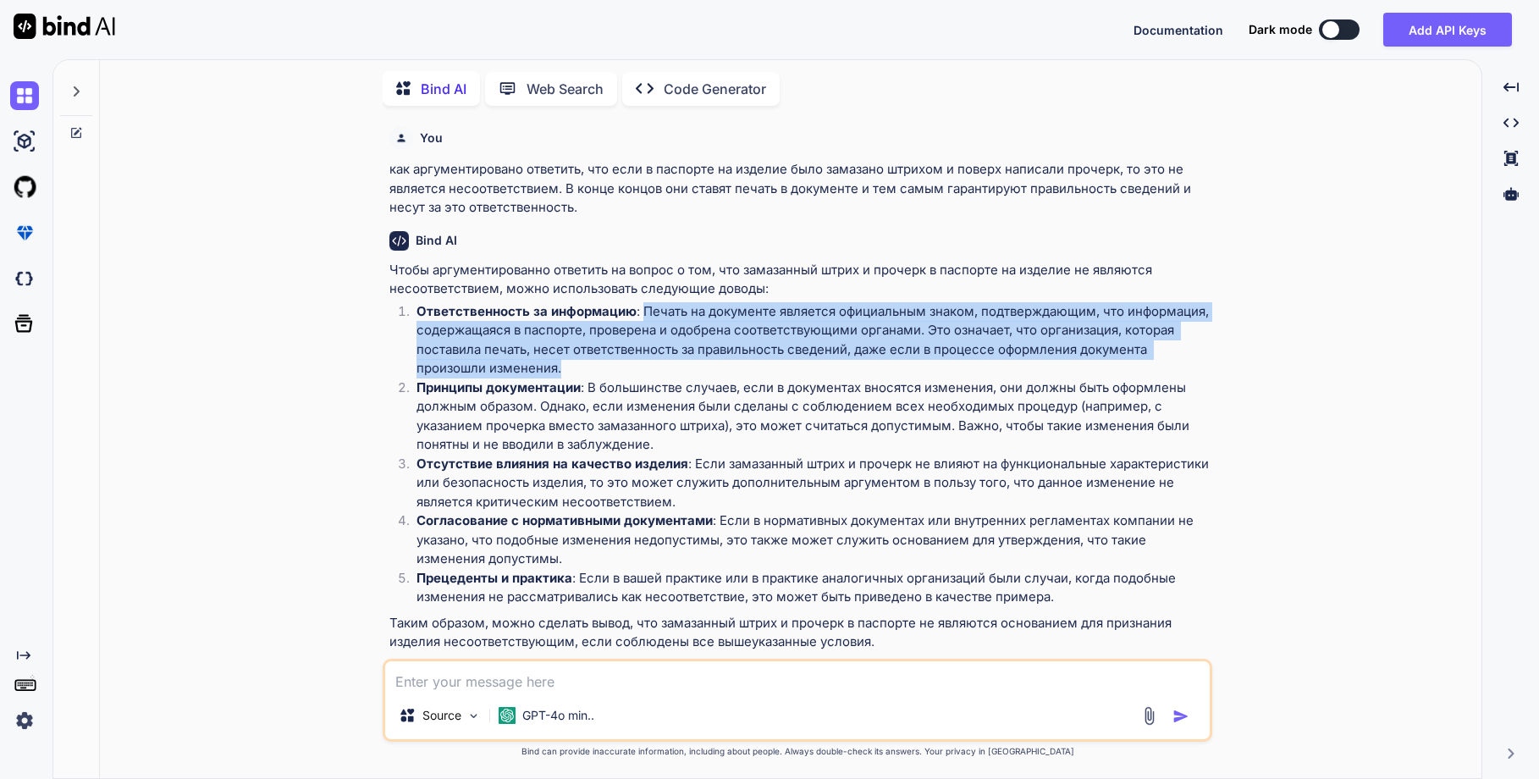
click at [712, 327] on p "Ответственность за информацию : Печать на документе является официальным знаком…" at bounding box center [812, 340] width 792 height 76
